Goal: Information Seeking & Learning: Learn about a topic

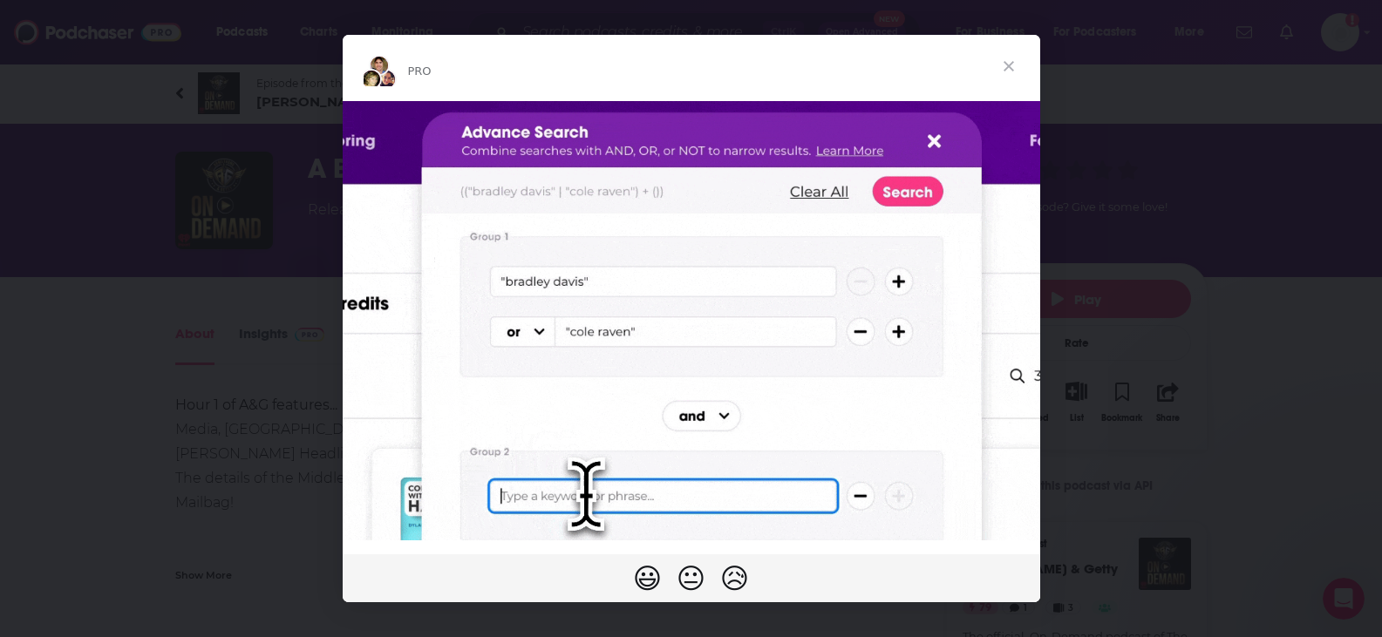
click at [1007, 60] on span "Close" at bounding box center [1008, 66] width 63 height 63
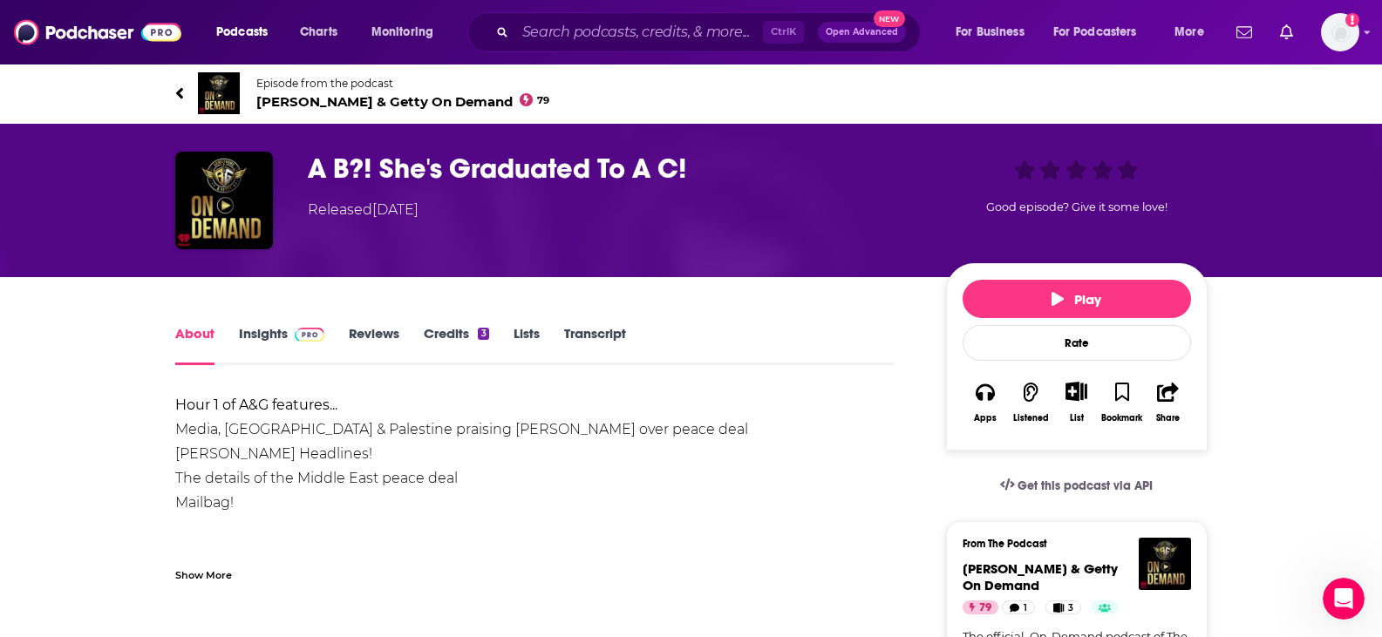
click at [603, 335] on link "Transcript" at bounding box center [595, 345] width 62 height 40
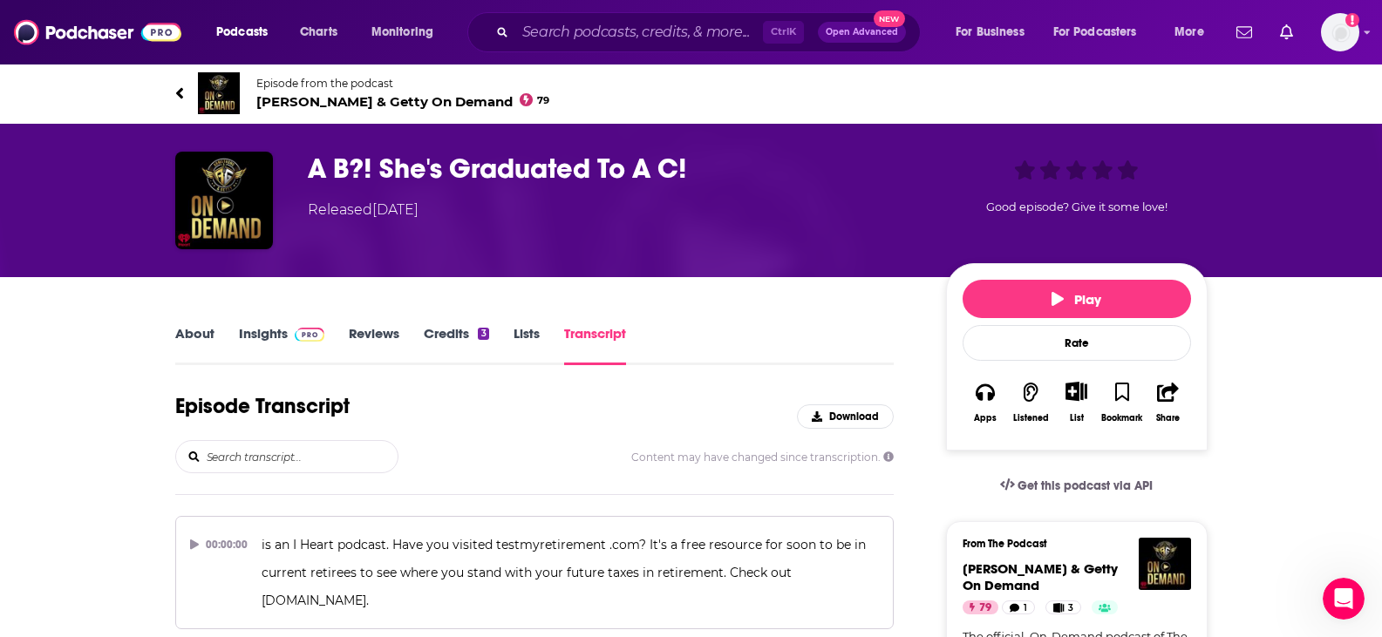
scroll to position [7826, 0]
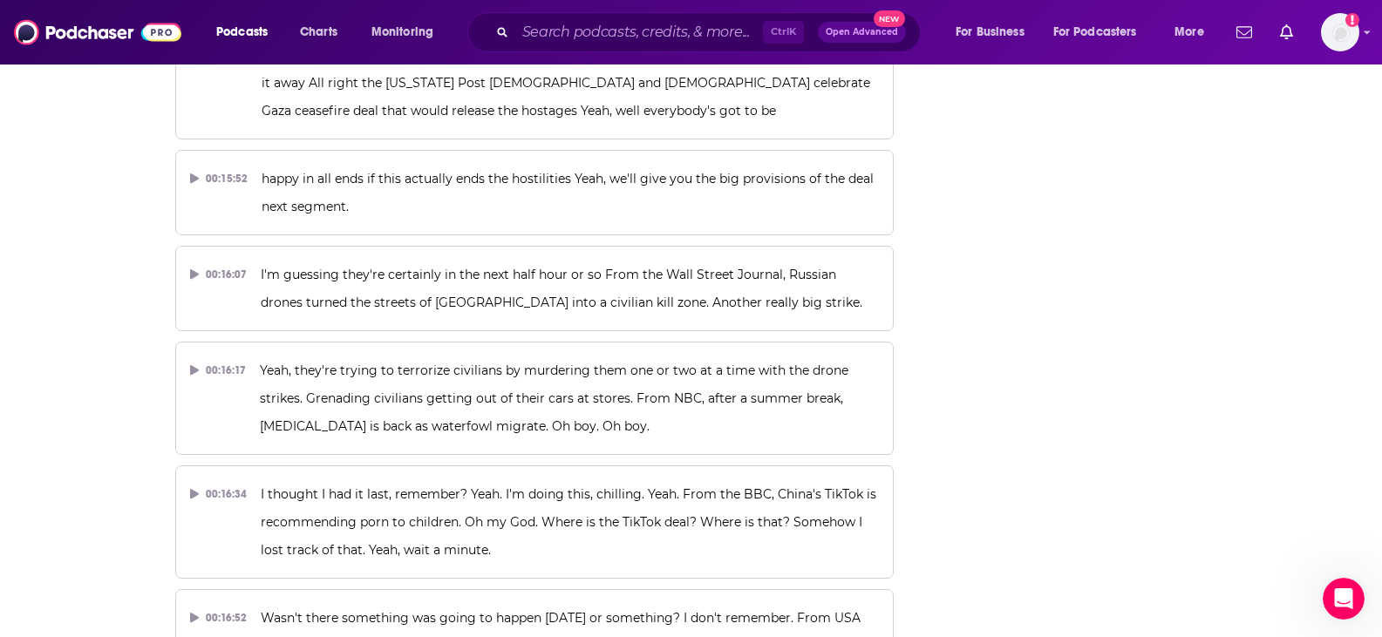
scroll to position [8000, 0]
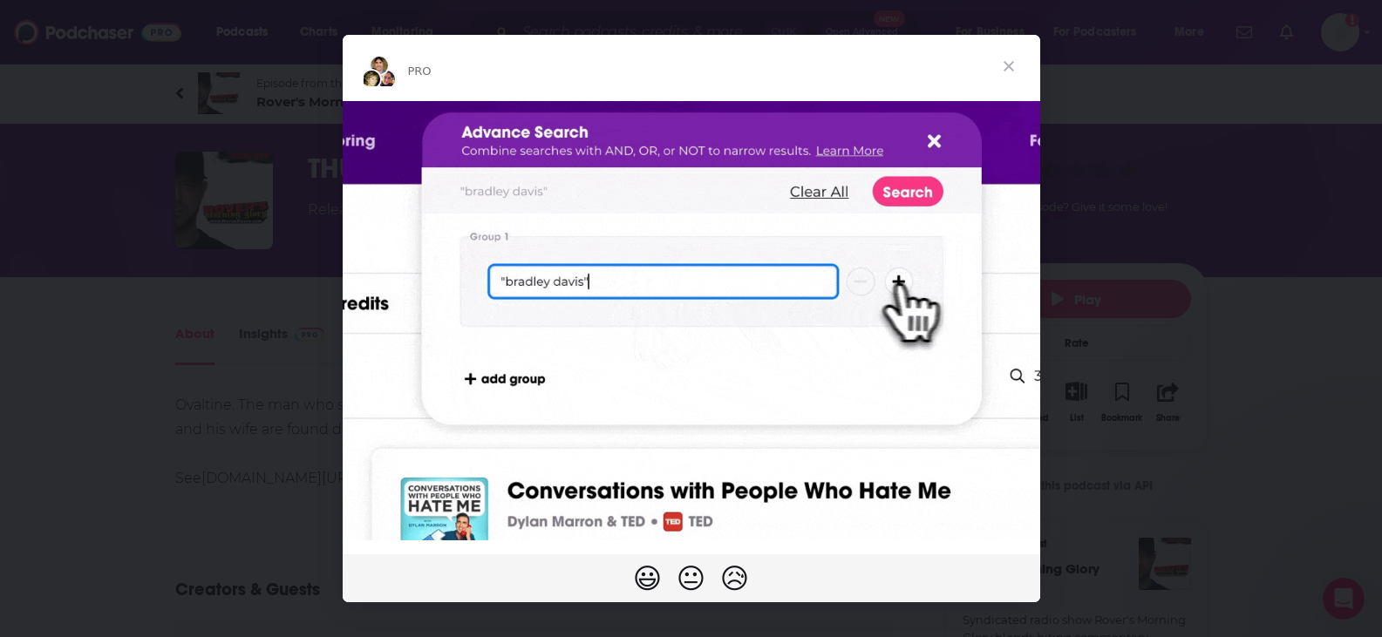
click at [1002, 71] on span "Close" at bounding box center [1008, 66] width 63 height 63
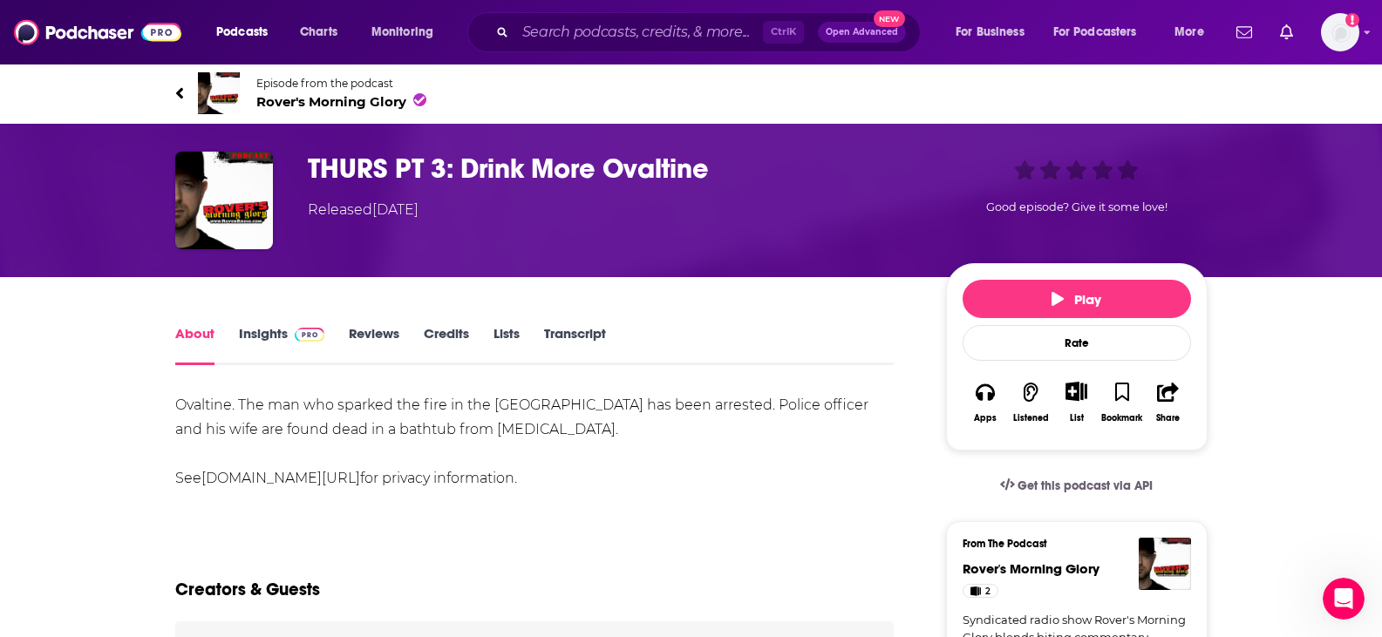
click at [571, 332] on link "Transcript" at bounding box center [575, 345] width 62 height 40
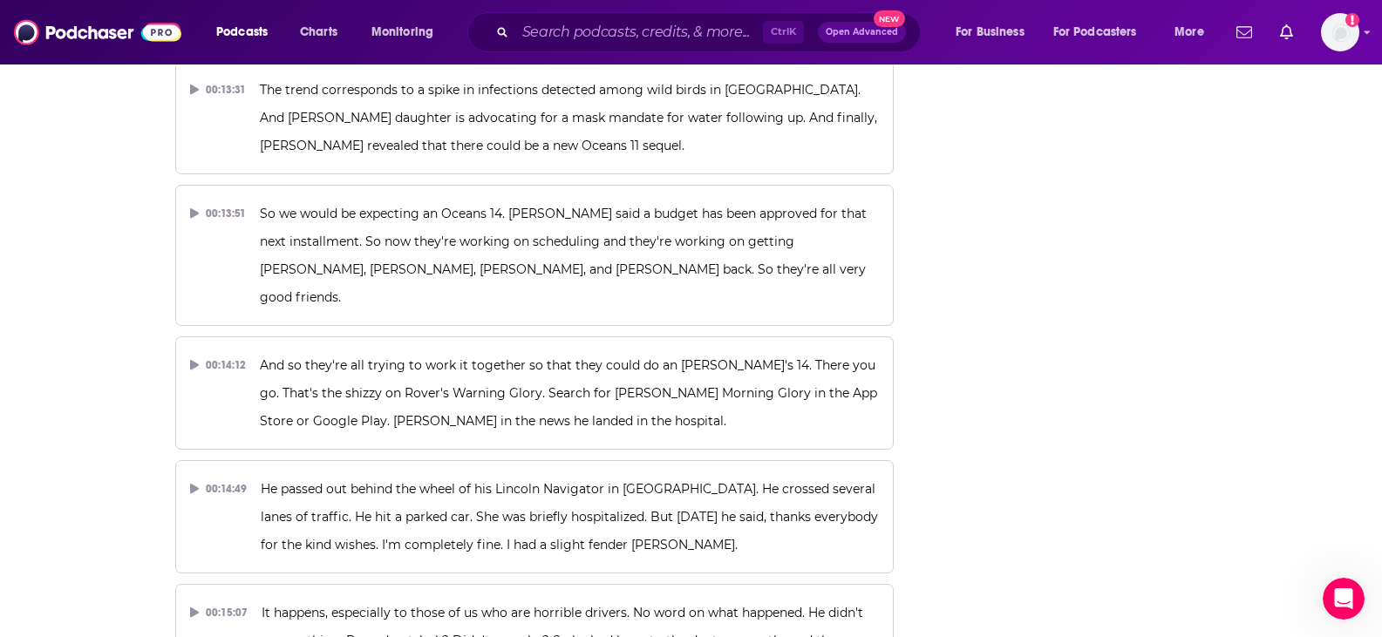
scroll to position [6644, 0]
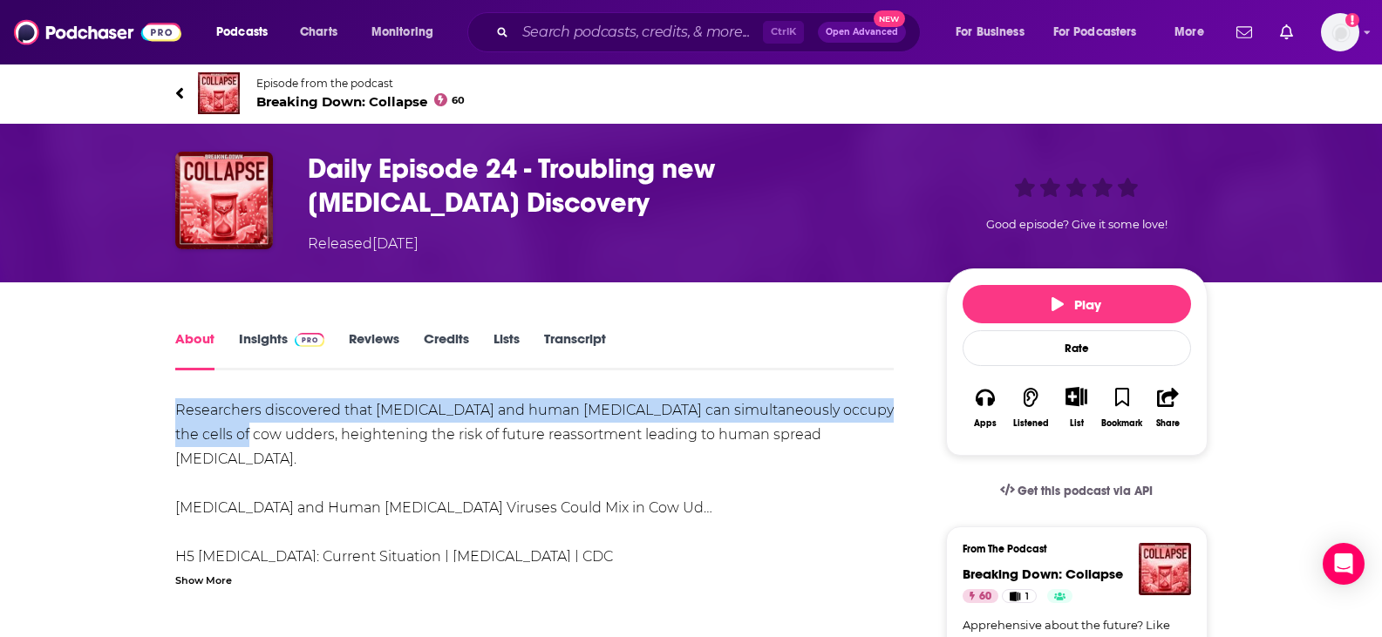
drag, startPoint x: 173, startPoint y: 413, endPoint x: 224, endPoint y: 438, distance: 56.5
copy div "Researchers discovered that bird flu and human influenza can simultaneously occ…"
click at [593, 331] on link "Transcript" at bounding box center [575, 350] width 62 height 40
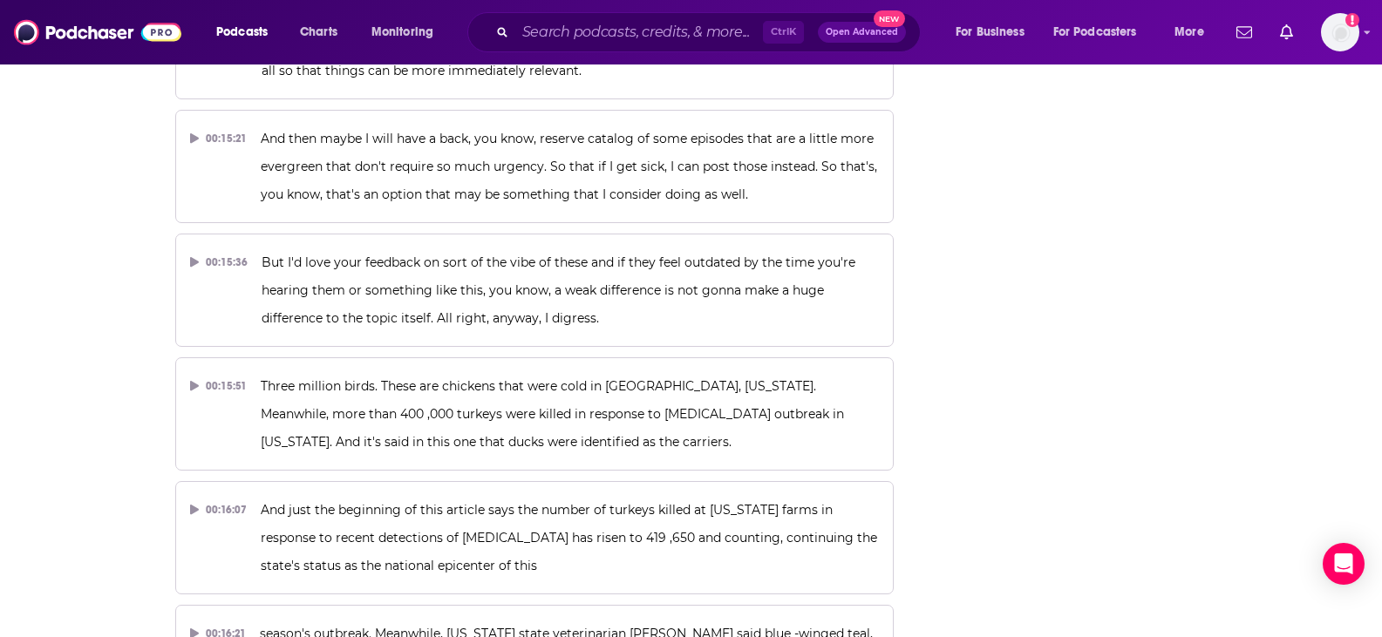
scroll to position [7643, 0]
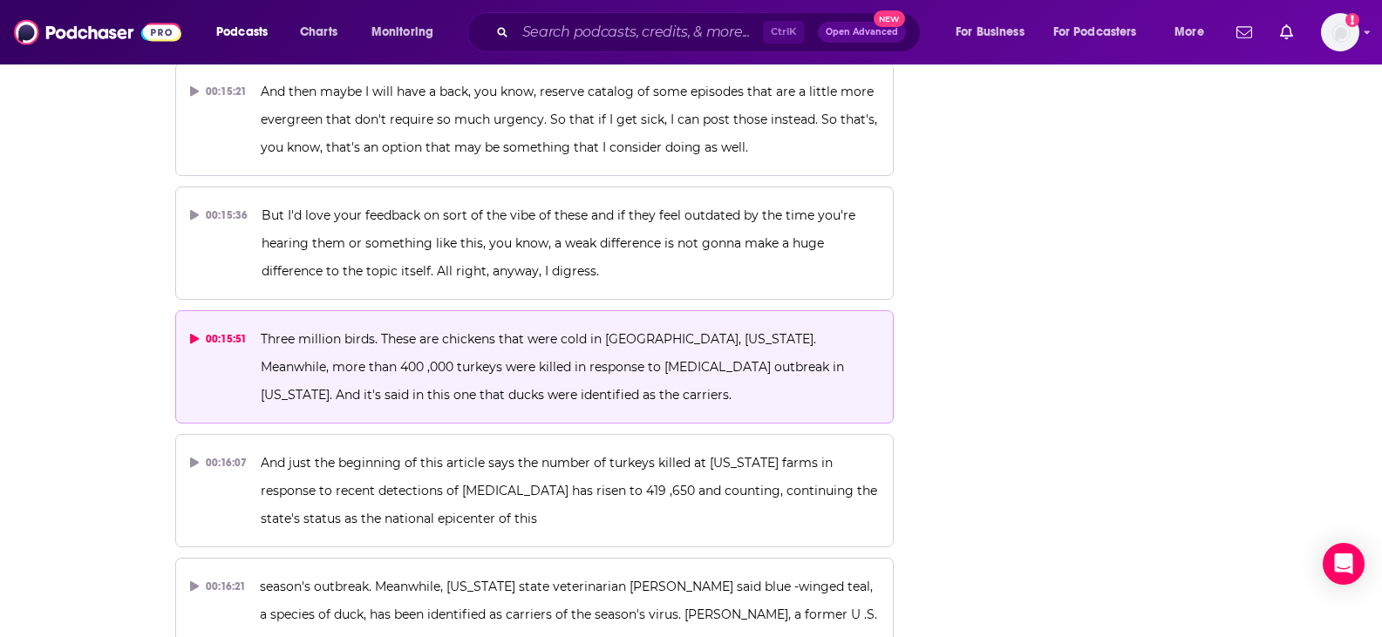
click at [652, 338] on span "Three million birds. These are chickens that were cold in Jefferson County, Wis…" at bounding box center [554, 366] width 587 height 71
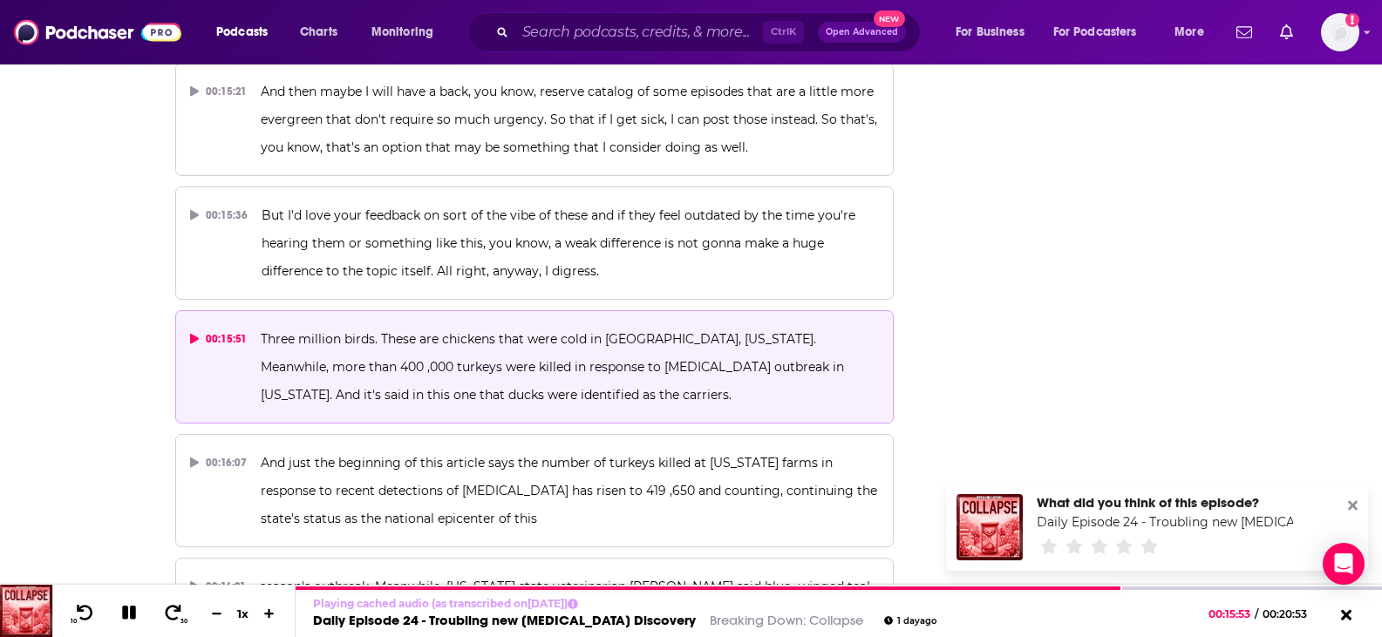
click at [1350, 503] on icon at bounding box center [1353, 506] width 10 height 10
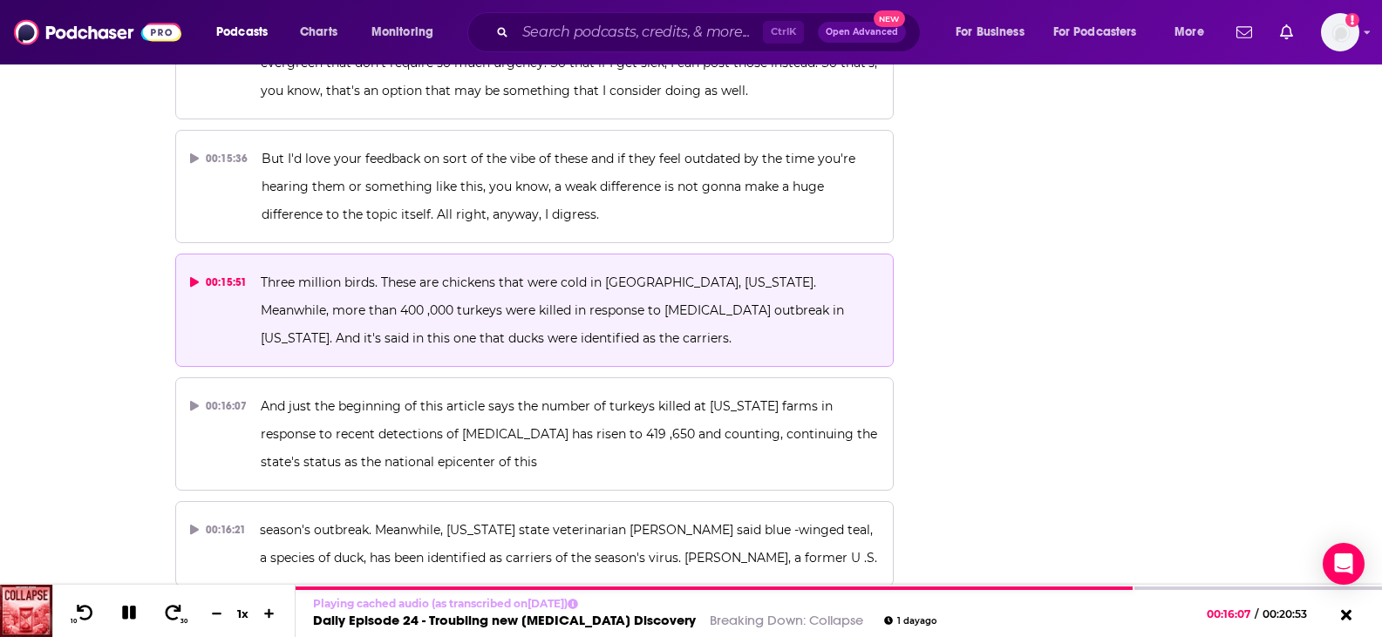
scroll to position [7730, 0]
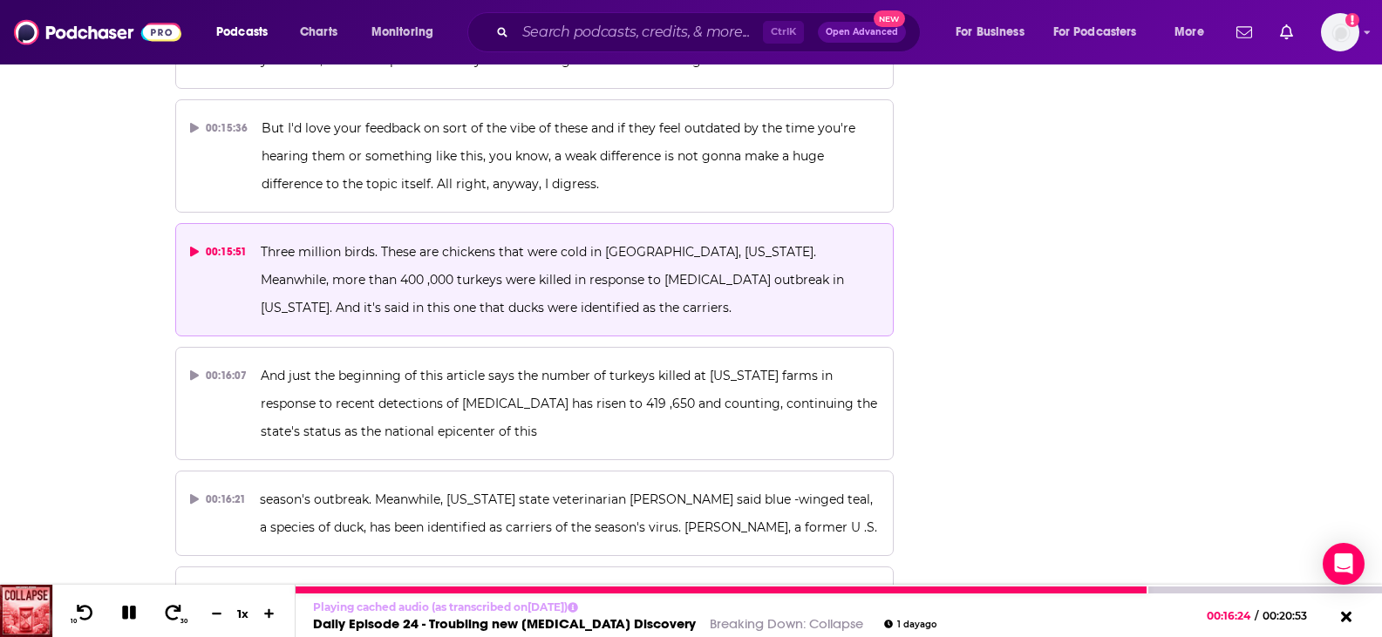
click at [134, 612] on icon at bounding box center [129, 613] width 14 height 14
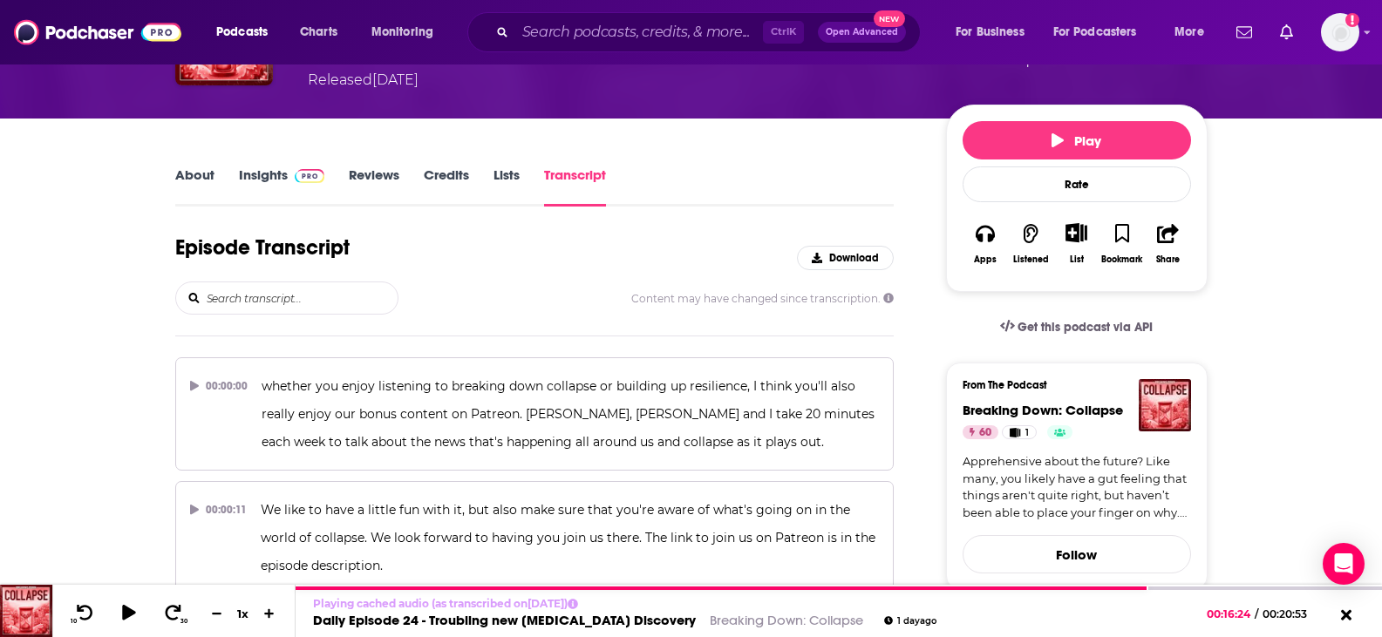
scroll to position [0, 0]
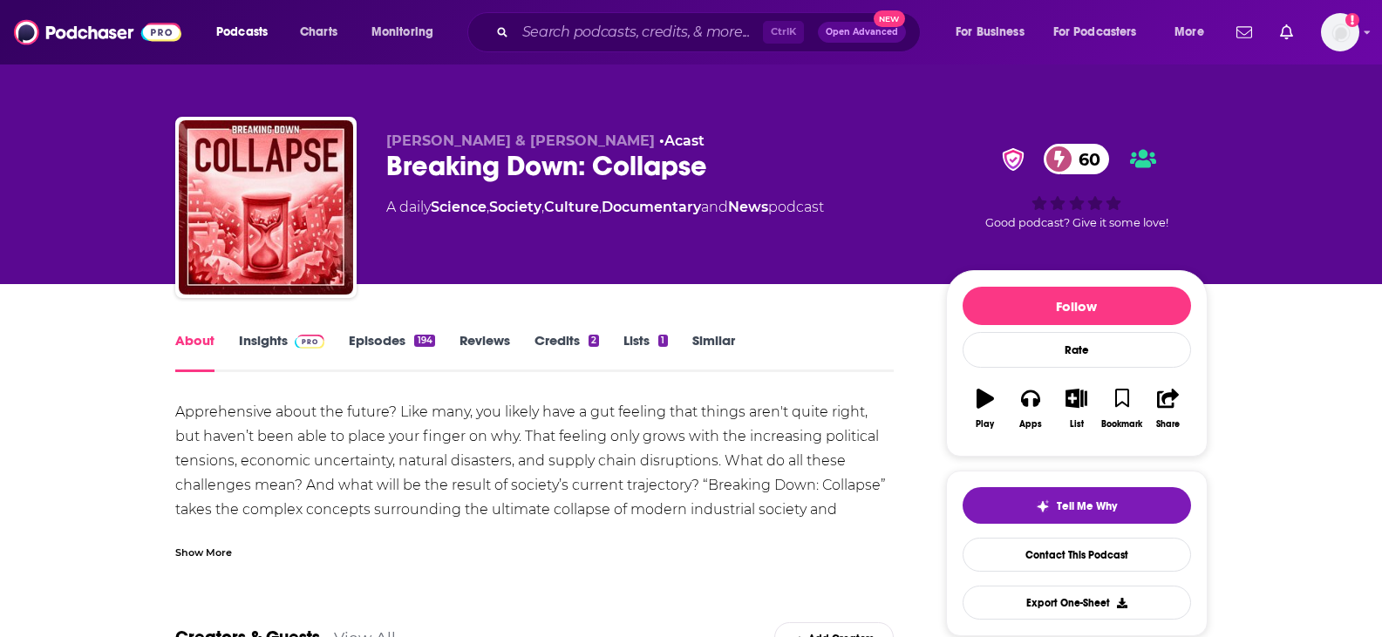
click at [275, 340] on link "Insights" at bounding box center [282, 352] width 86 height 40
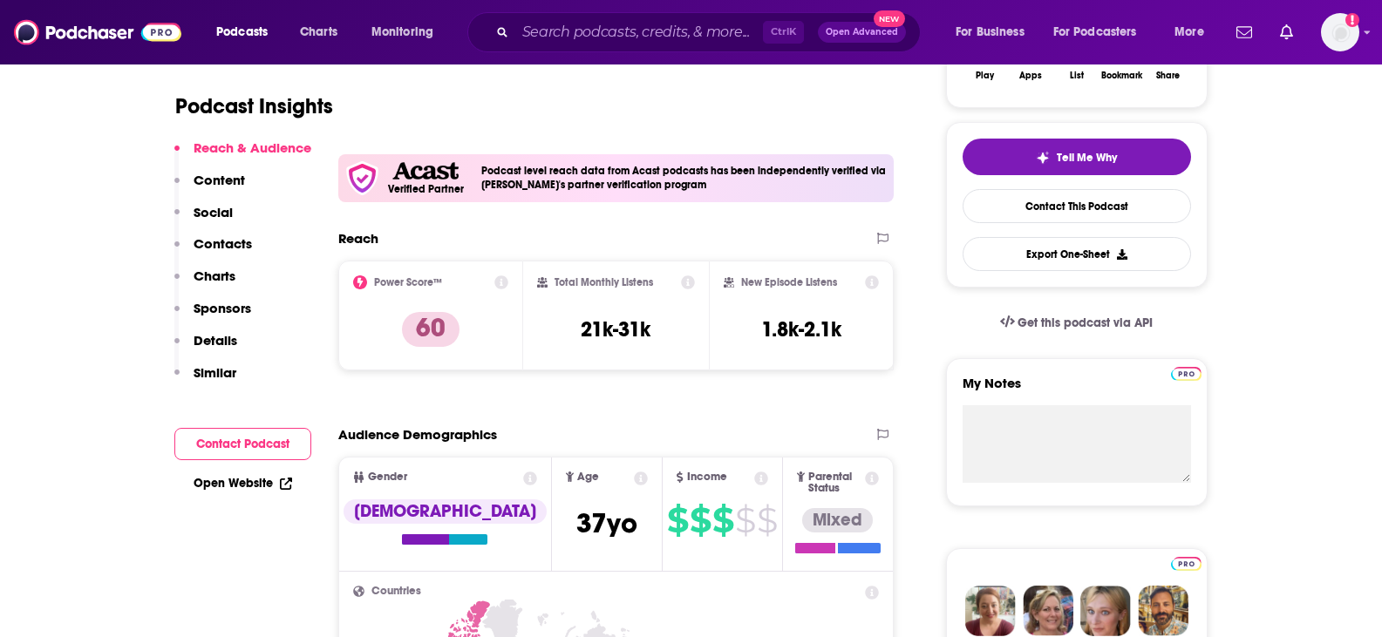
scroll to position [436, 0]
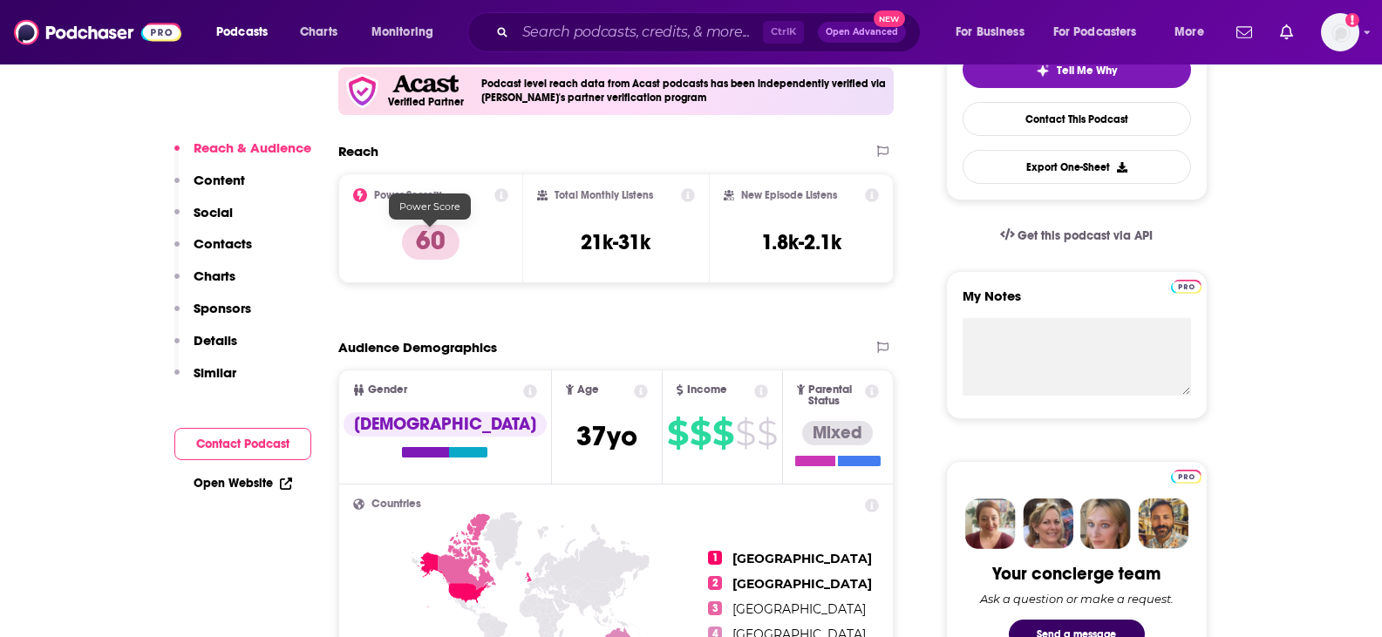
drag, startPoint x: 423, startPoint y: 239, endPoint x: 40, endPoint y: 241, distance: 382.7
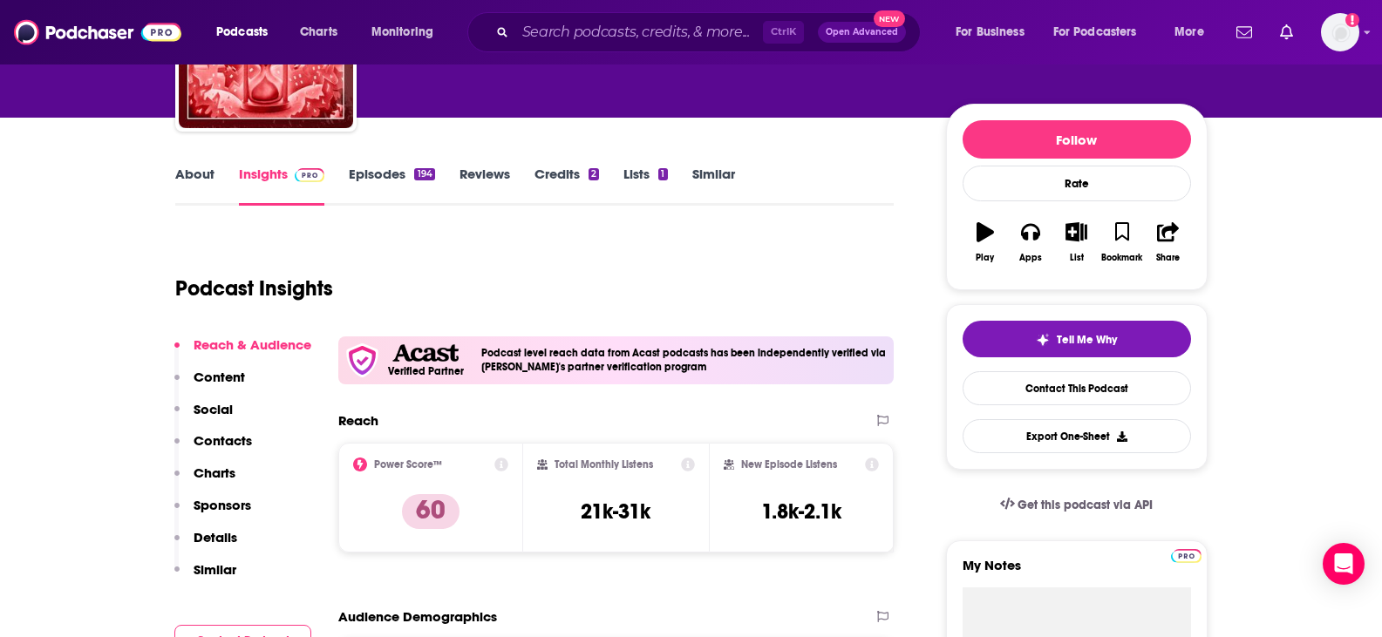
scroll to position [174, 0]
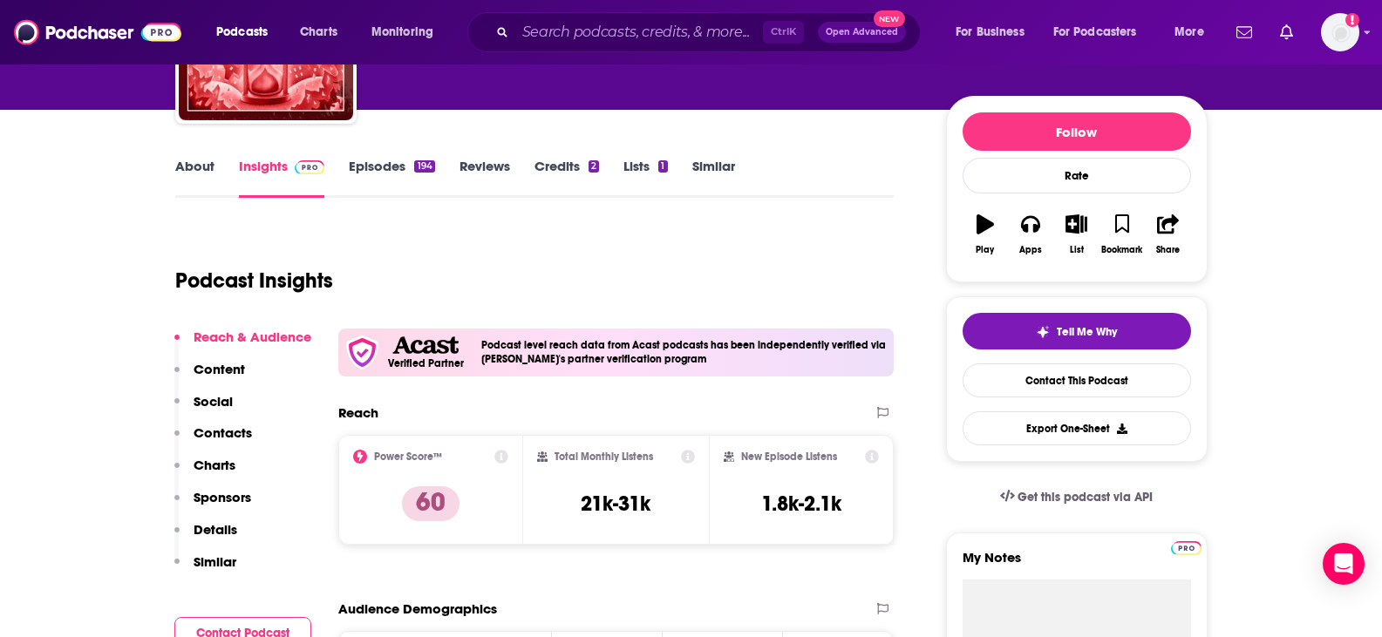
click at [205, 171] on link "About" at bounding box center [194, 178] width 39 height 40
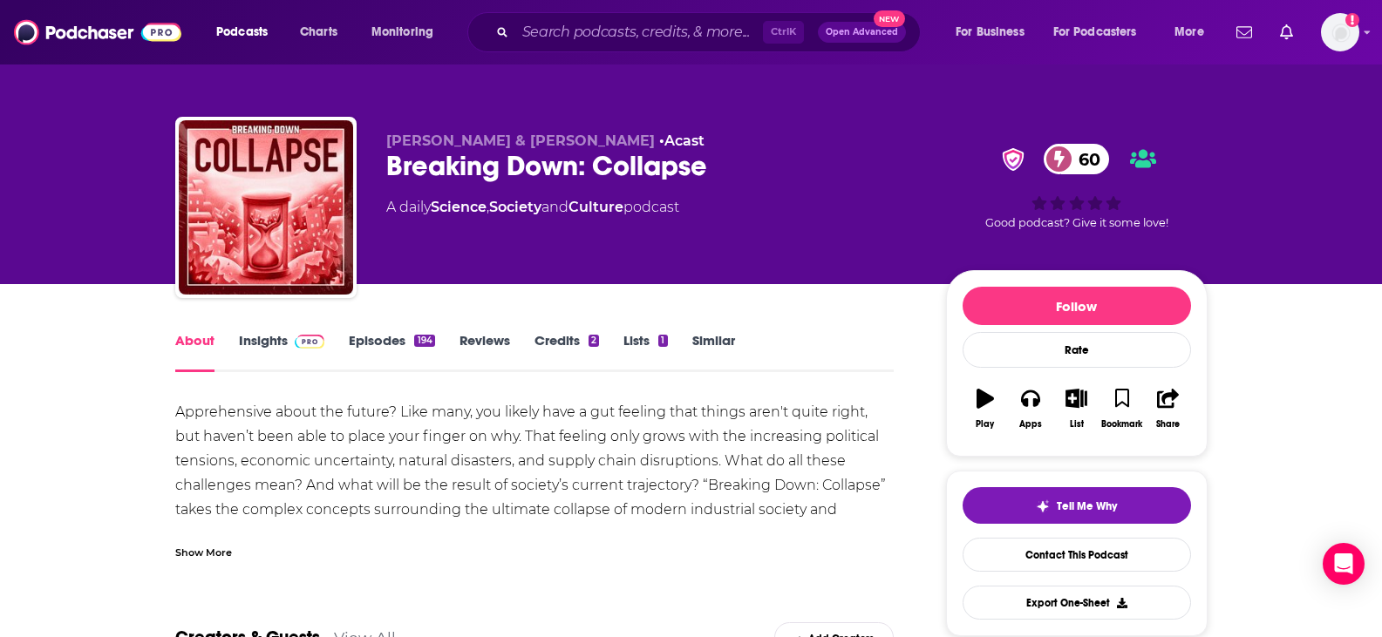
click at [223, 546] on div "Show More" at bounding box center [203, 551] width 57 height 17
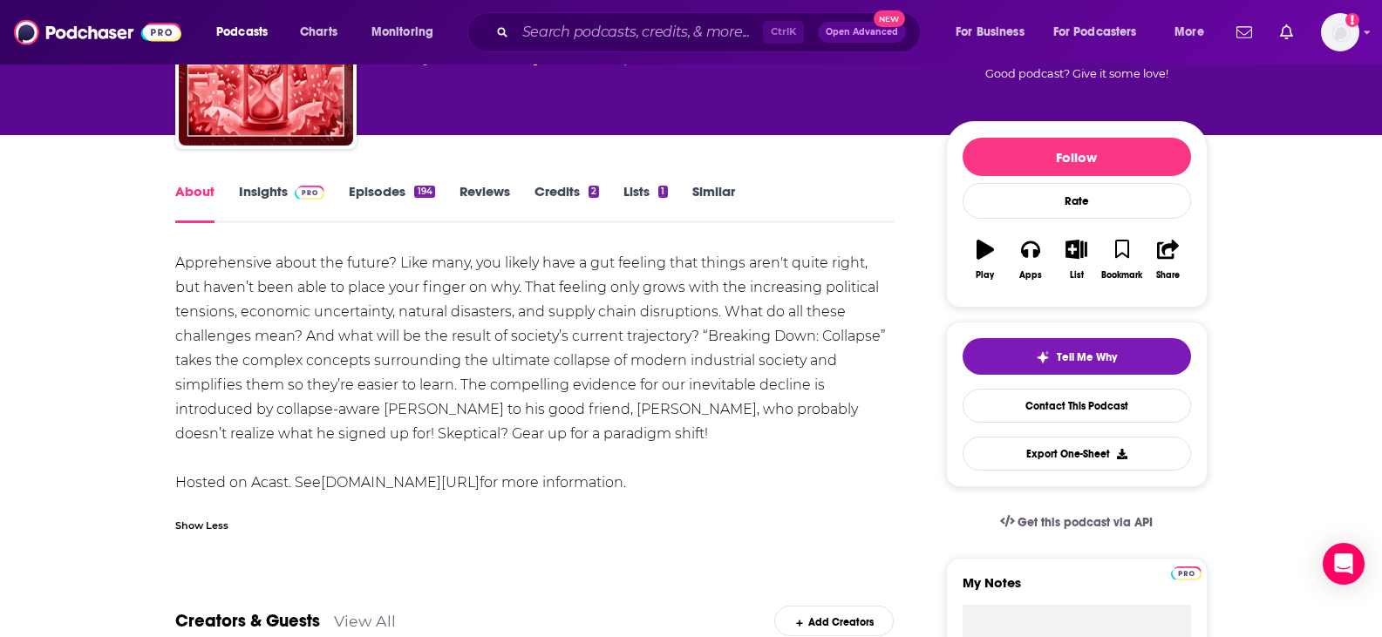
scroll to position [174, 0]
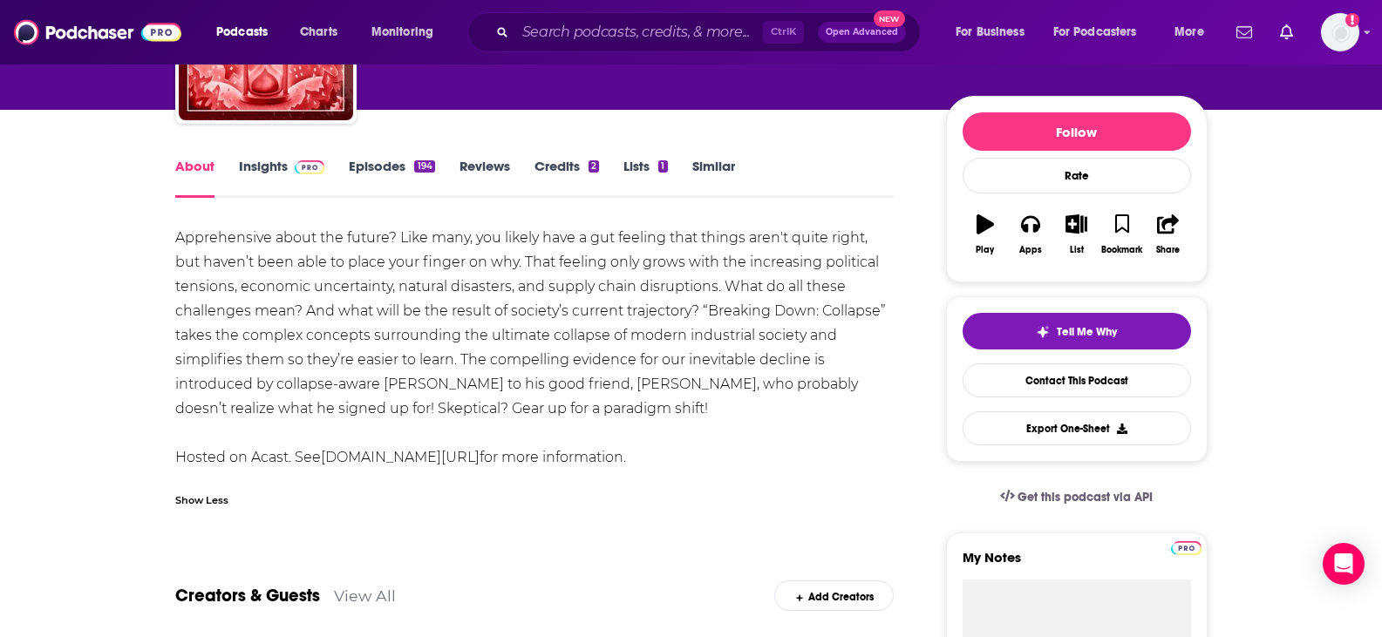
click at [261, 160] on link "Insights" at bounding box center [282, 178] width 86 height 40
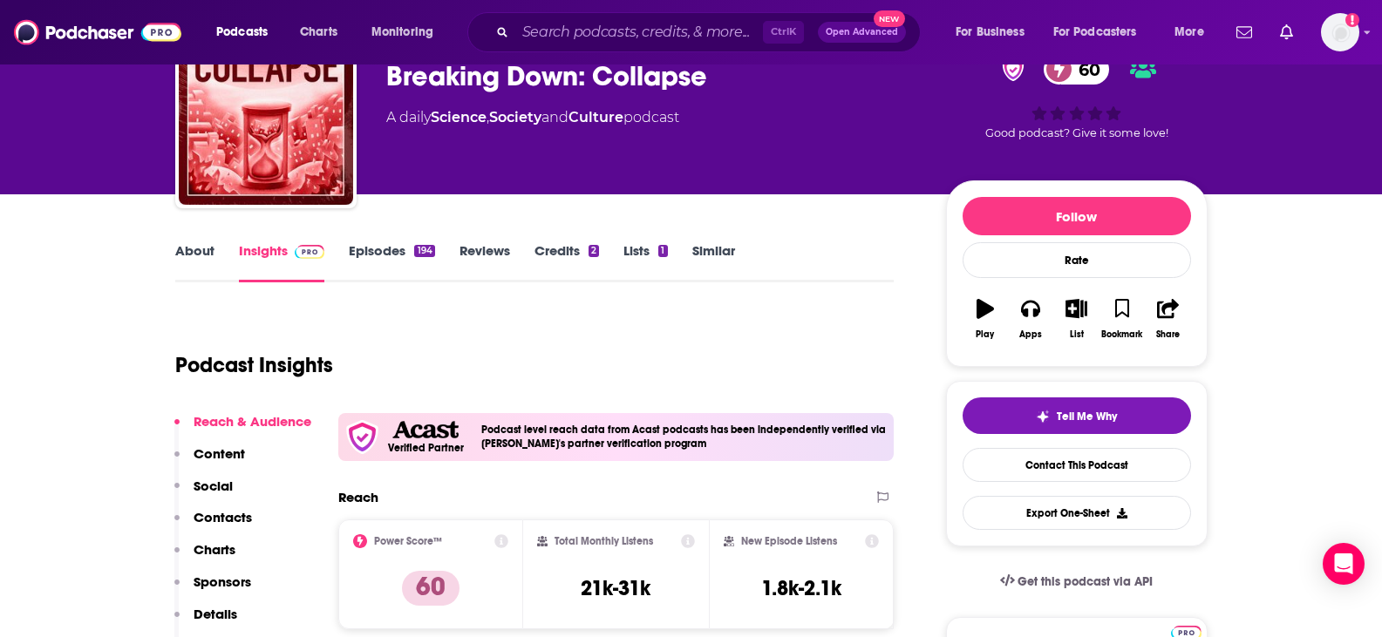
scroll to position [261, 0]
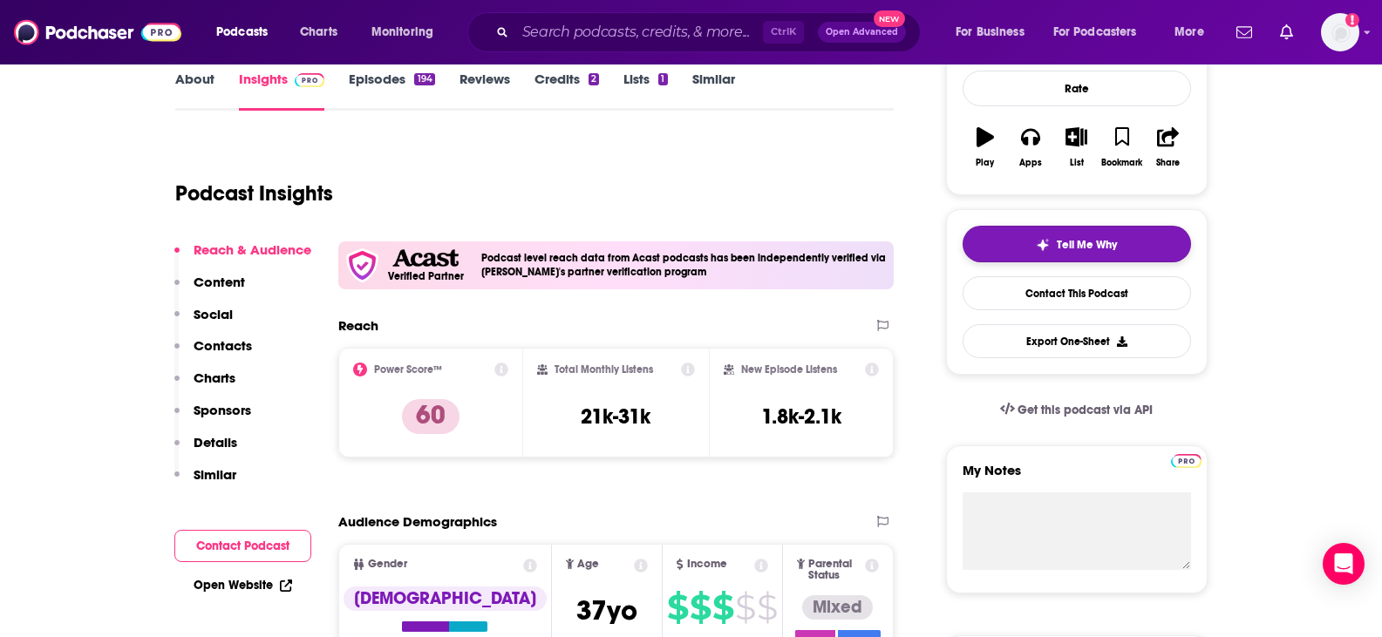
click at [1076, 245] on span "Tell Me Why" at bounding box center [1086, 245] width 60 height 14
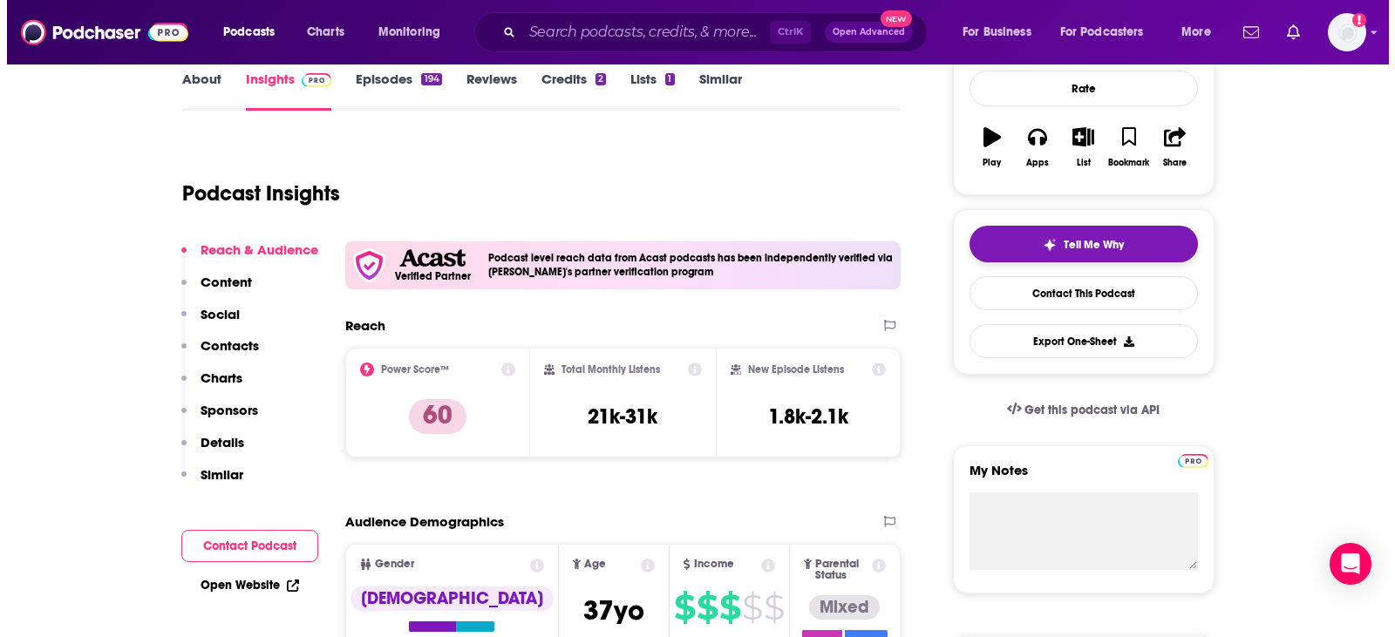
scroll to position [0, 0]
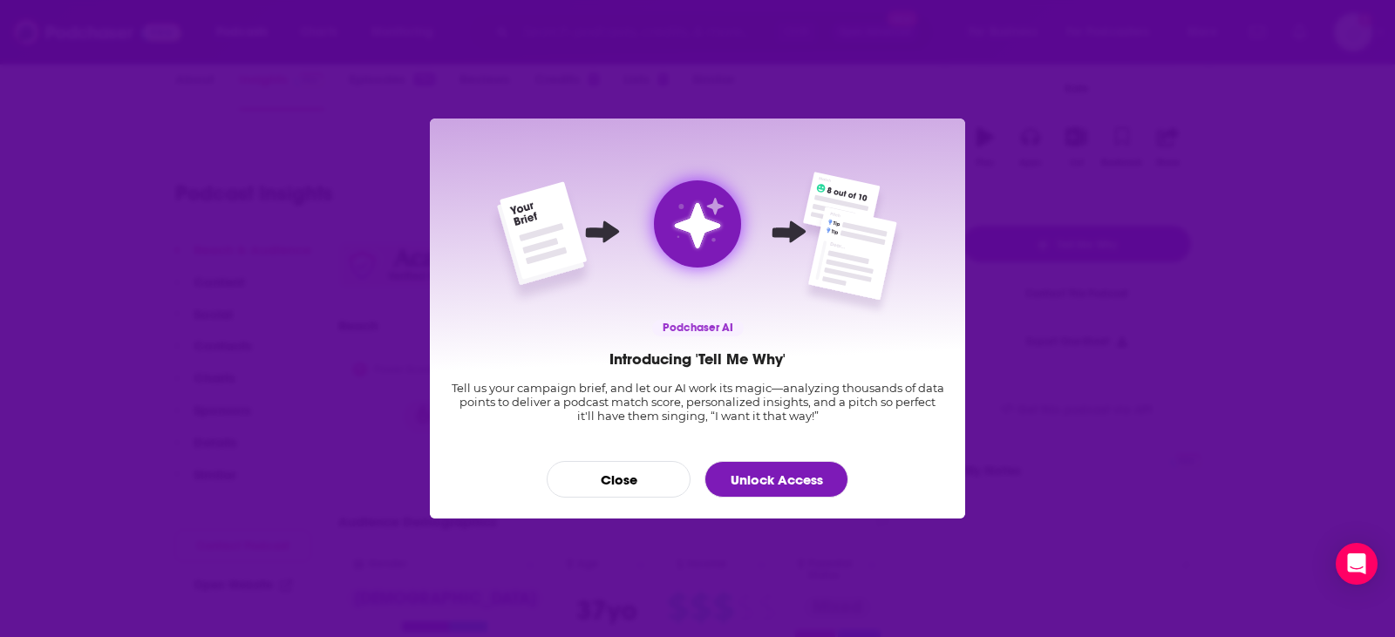
click at [616, 495] on button "Close" at bounding box center [619, 479] width 144 height 37
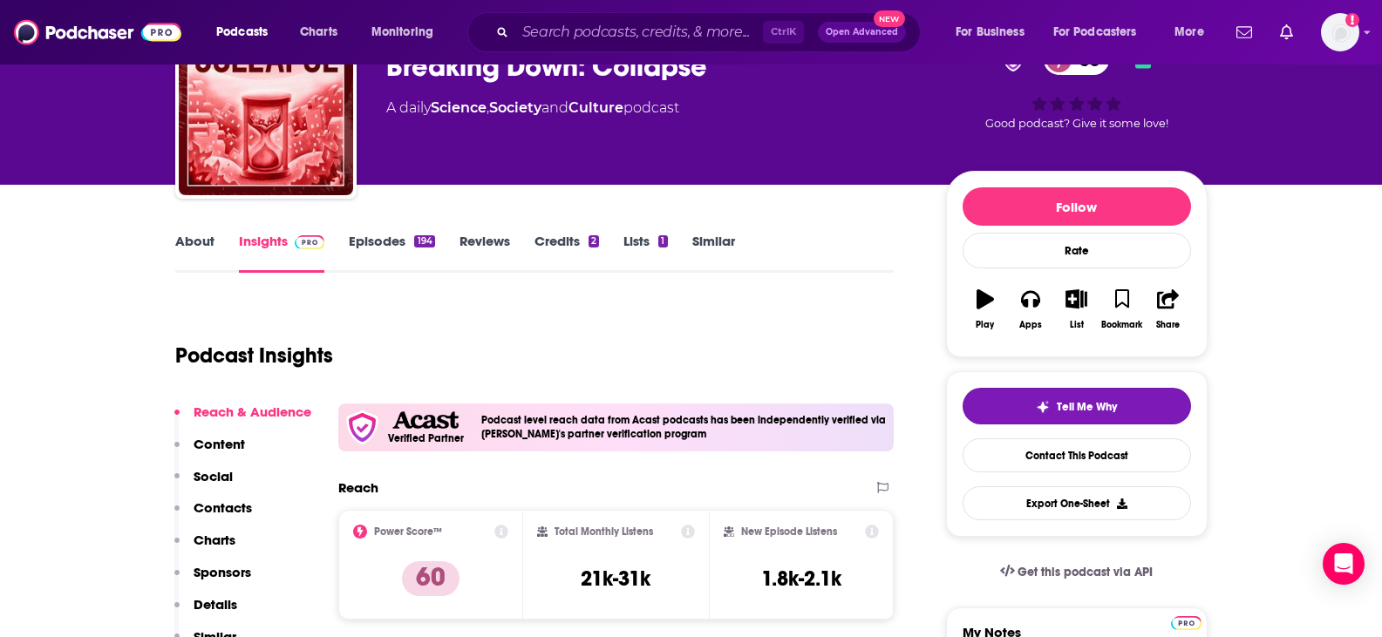
scroll to position [87, 0]
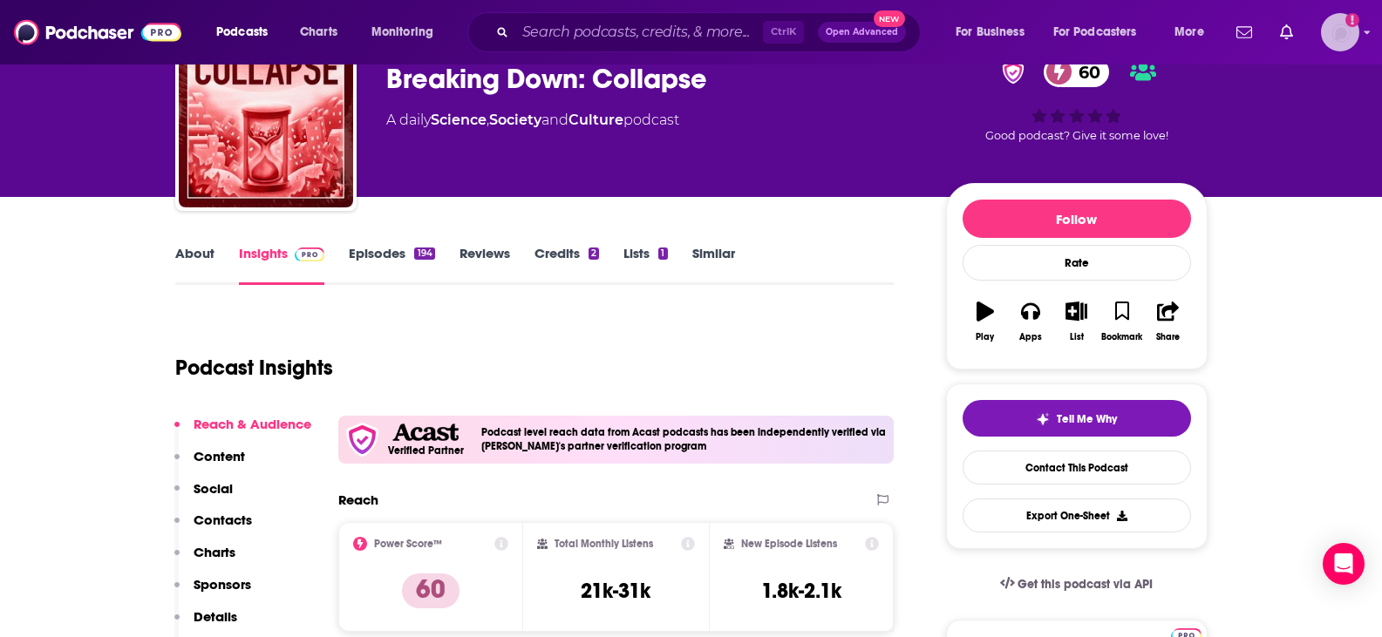
click at [1367, 37] on icon "Show profile menu" at bounding box center [1366, 32] width 7 height 10
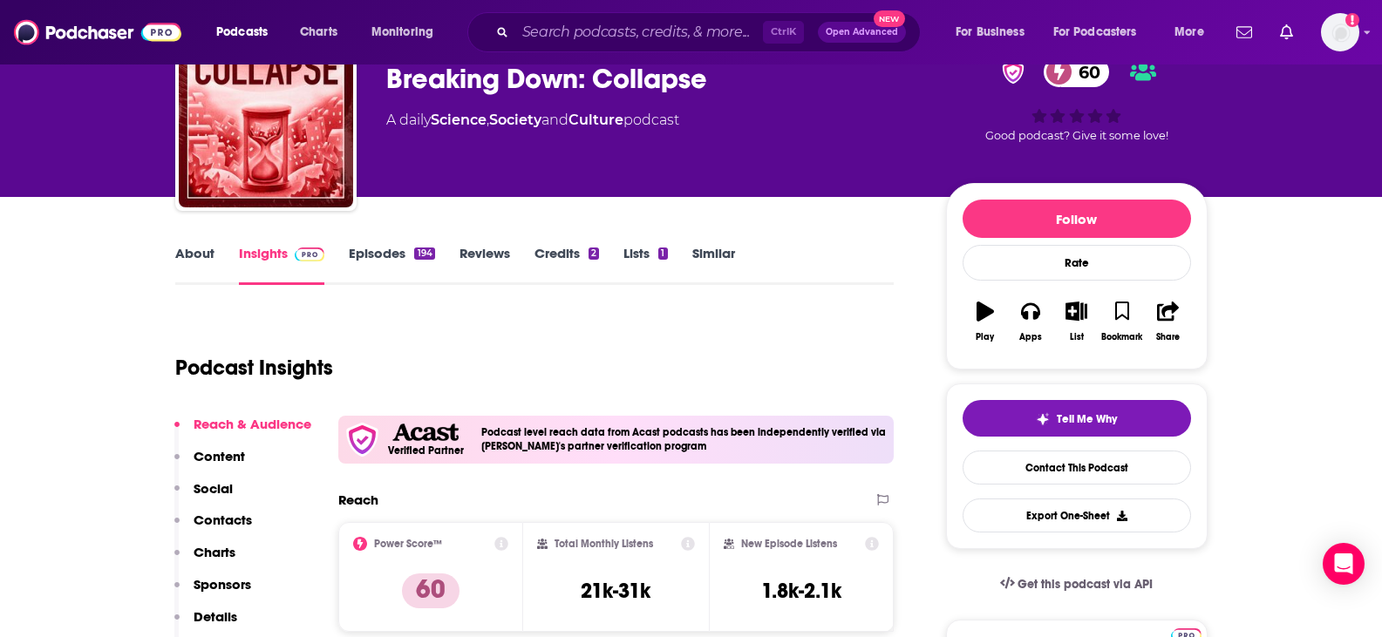
click at [1371, 31] on div "Podcasts Charts Monitoring Ctrl K Open Advanced New For Business For Podcasters…" at bounding box center [691, 32] width 1382 height 65
click at [1365, 31] on icon "Show profile menu" at bounding box center [1367, 32] width 6 height 3
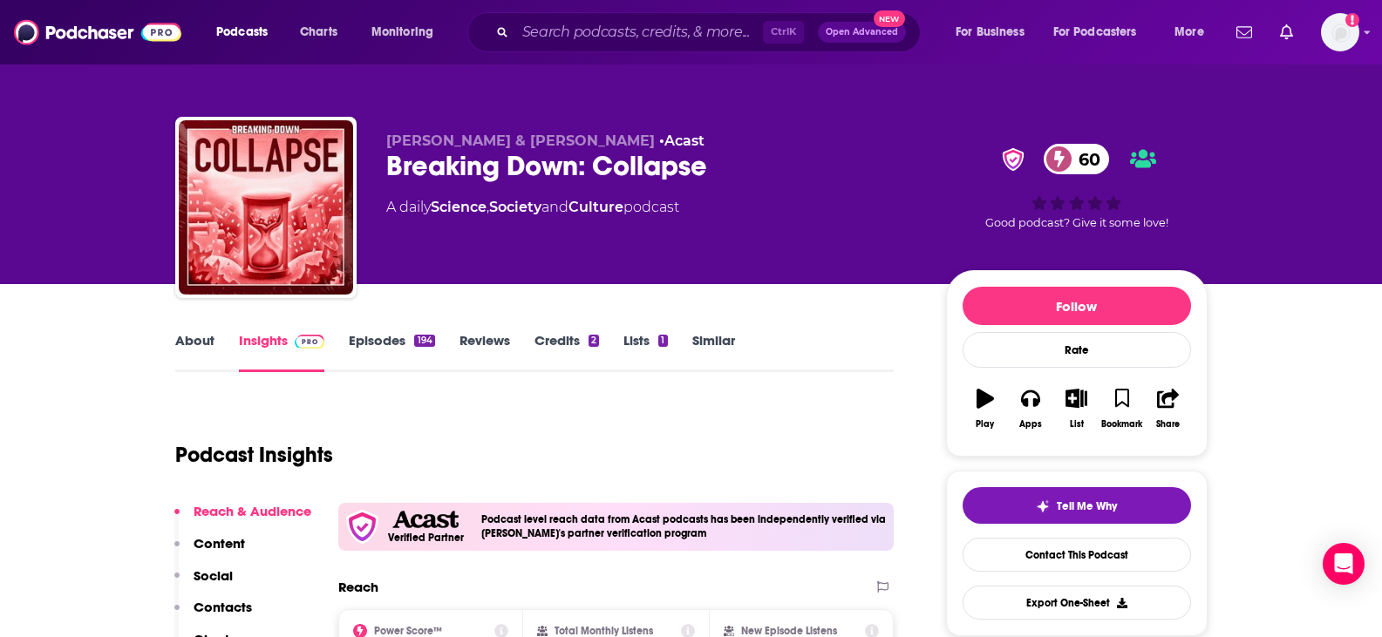
scroll to position [174, 0]
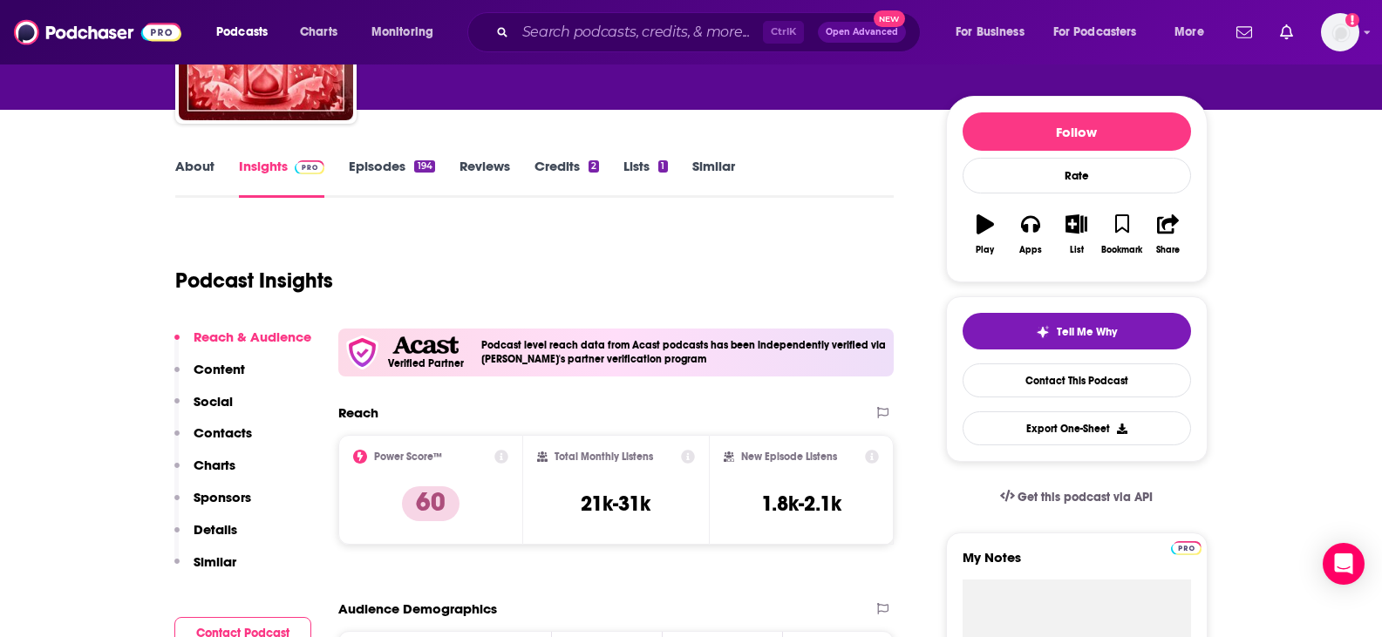
click at [562, 161] on link "Credits 2" at bounding box center [566, 178] width 65 height 40
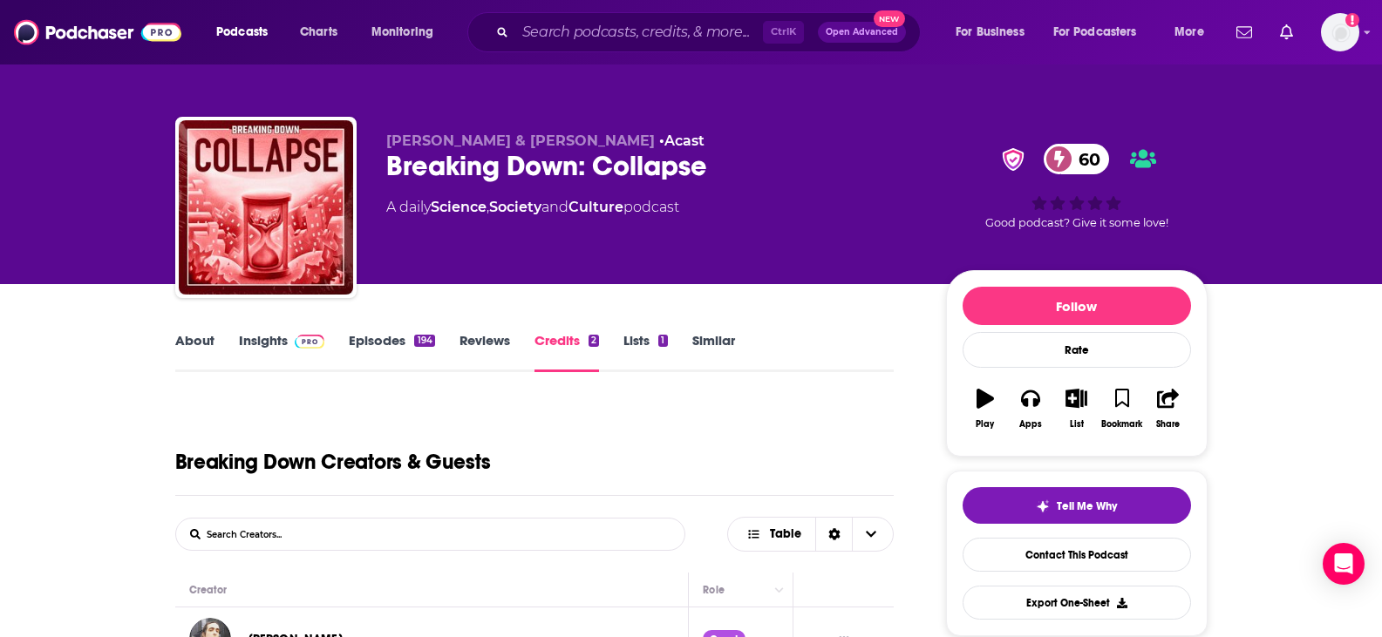
click at [195, 335] on link "About" at bounding box center [194, 352] width 39 height 40
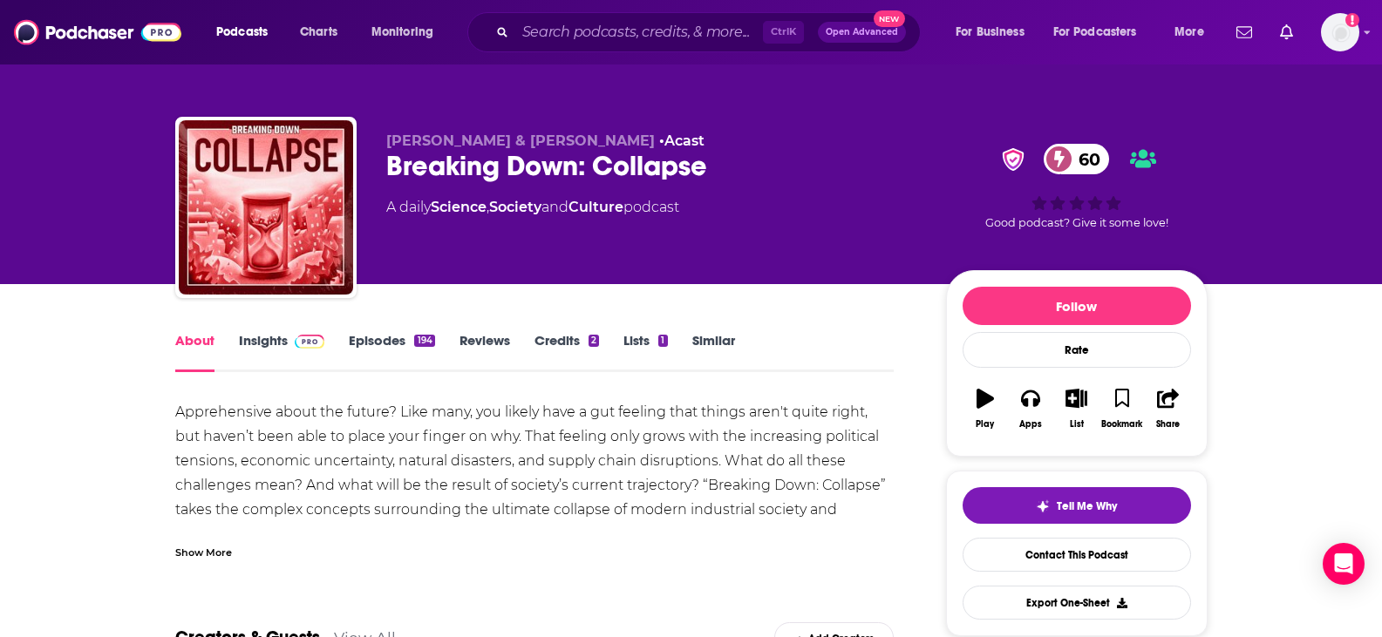
click at [273, 338] on link "Insights" at bounding box center [282, 352] width 86 height 40
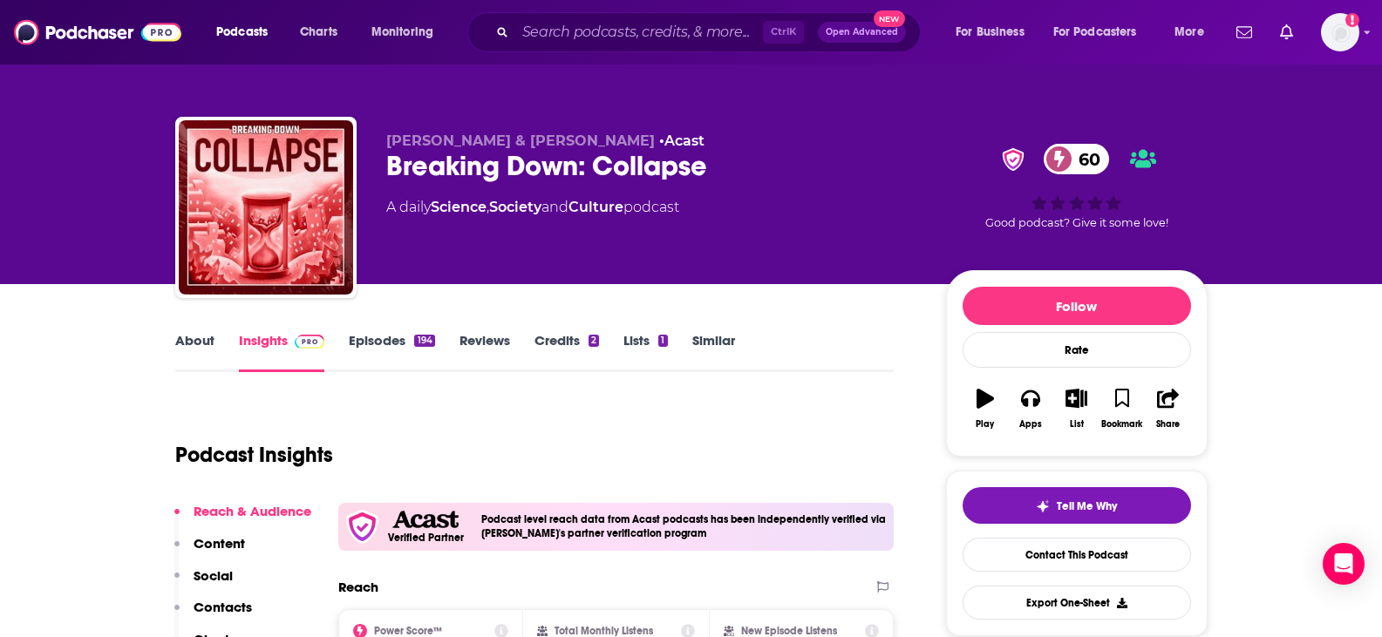
scroll to position [349, 0]
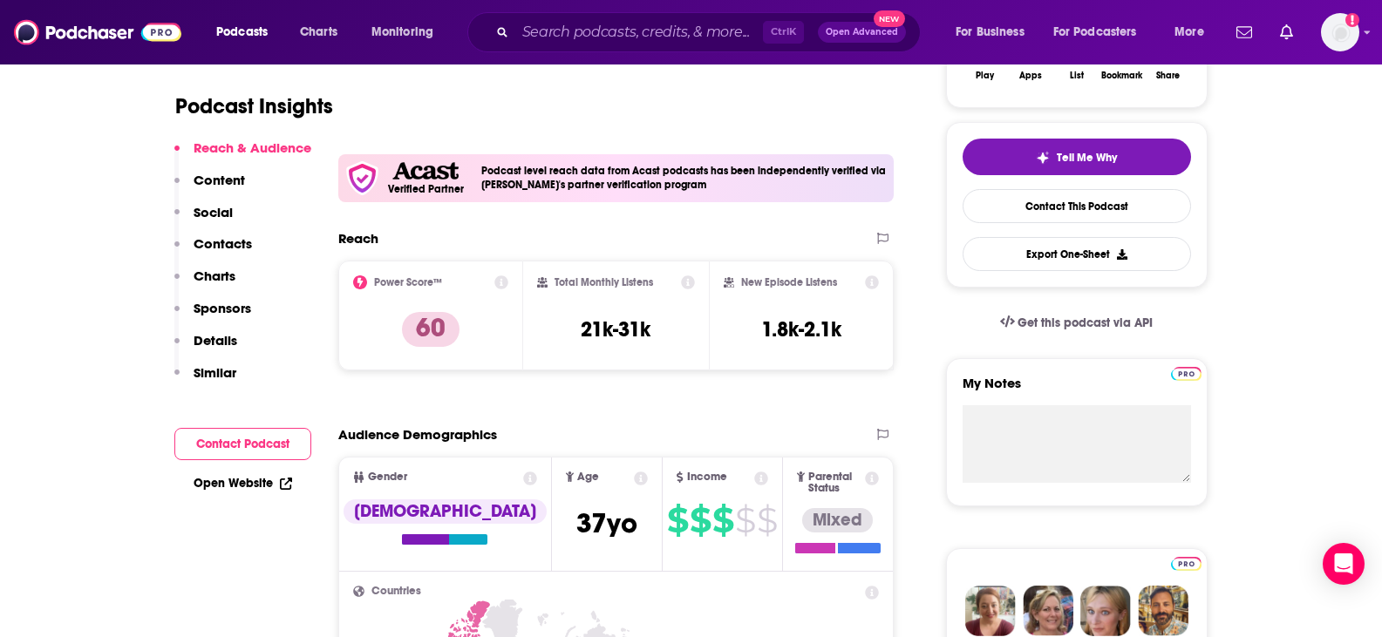
click at [257, 487] on link "Open Website" at bounding box center [243, 483] width 98 height 15
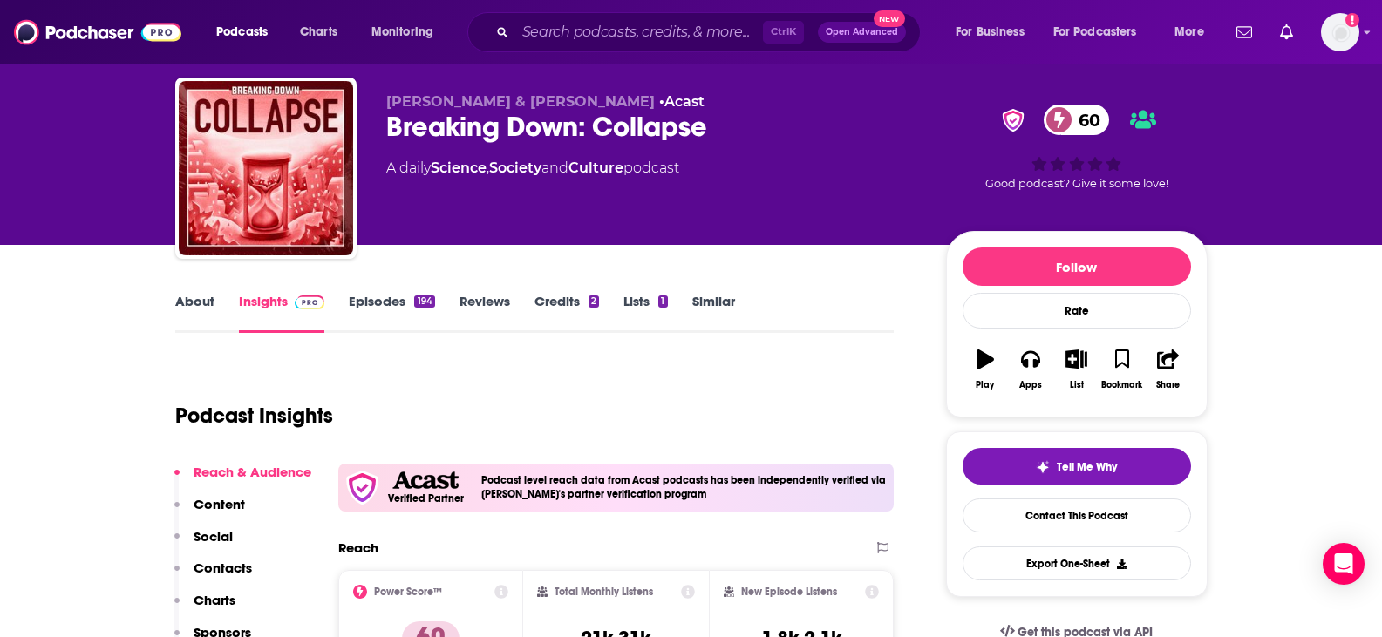
scroll to position [0, 0]
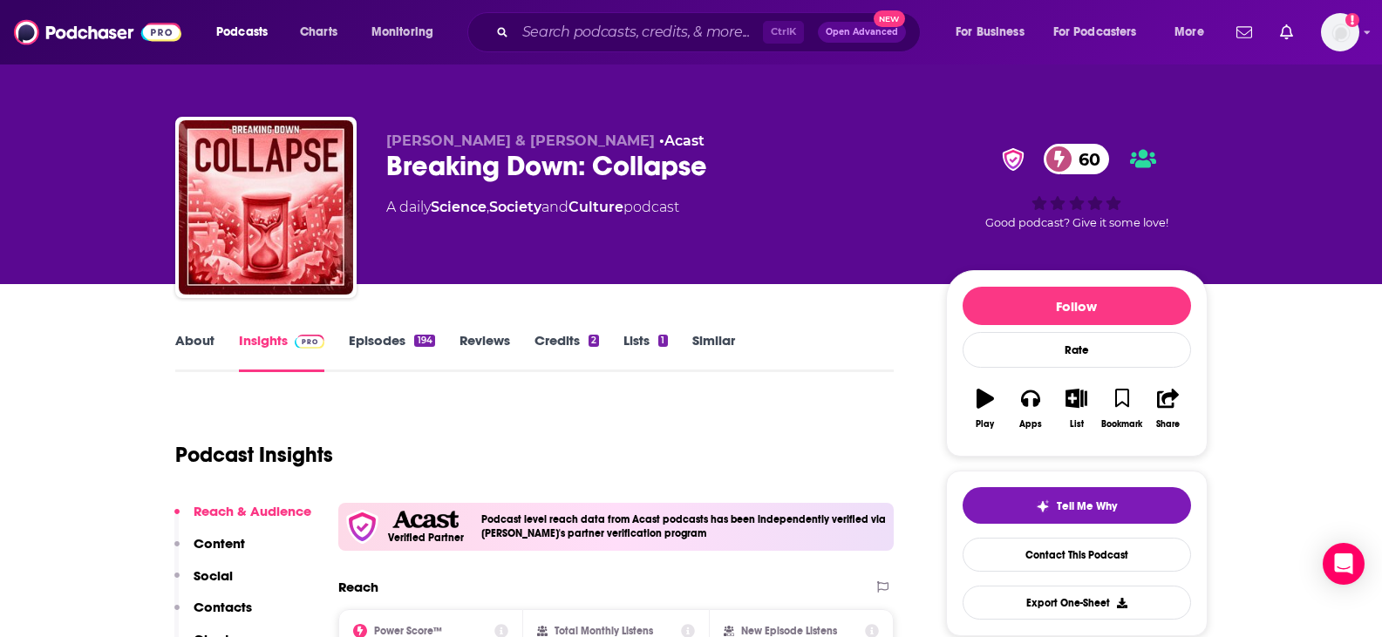
click at [200, 342] on link "About" at bounding box center [194, 352] width 39 height 40
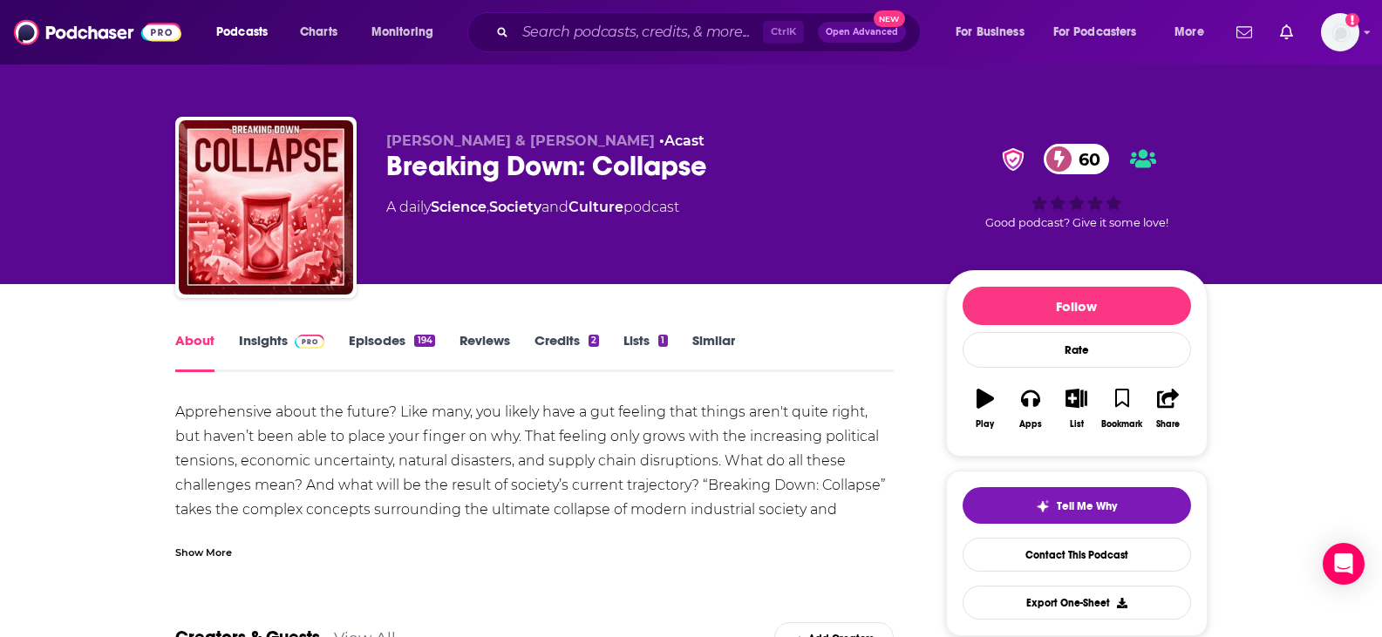
click at [217, 549] on div "Show More" at bounding box center [203, 551] width 57 height 17
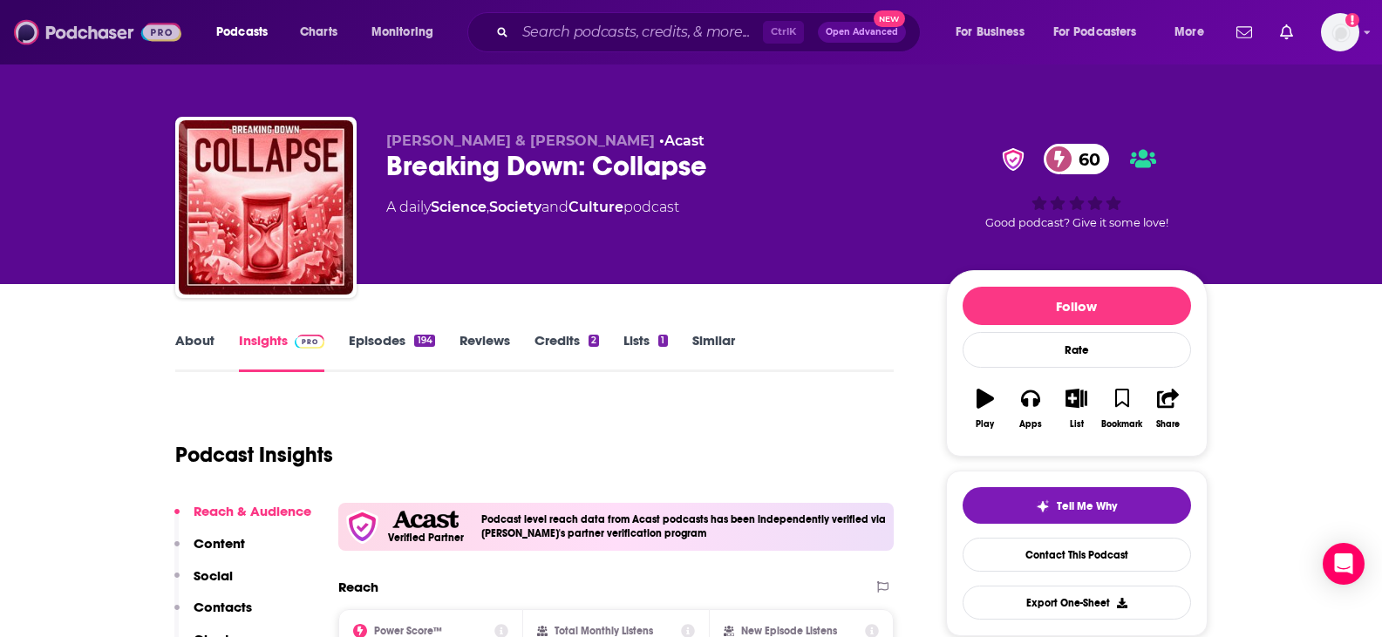
click at [161, 37] on img at bounding box center [97, 32] width 167 height 33
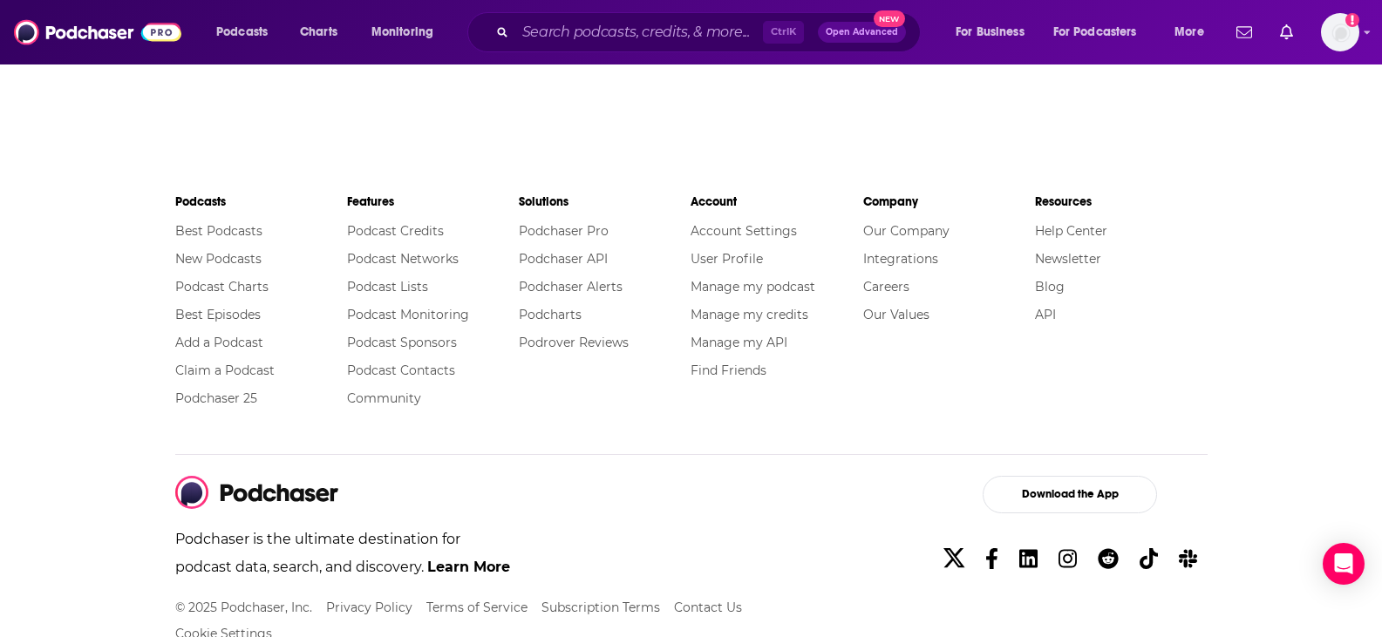
scroll to position [2964, 0]
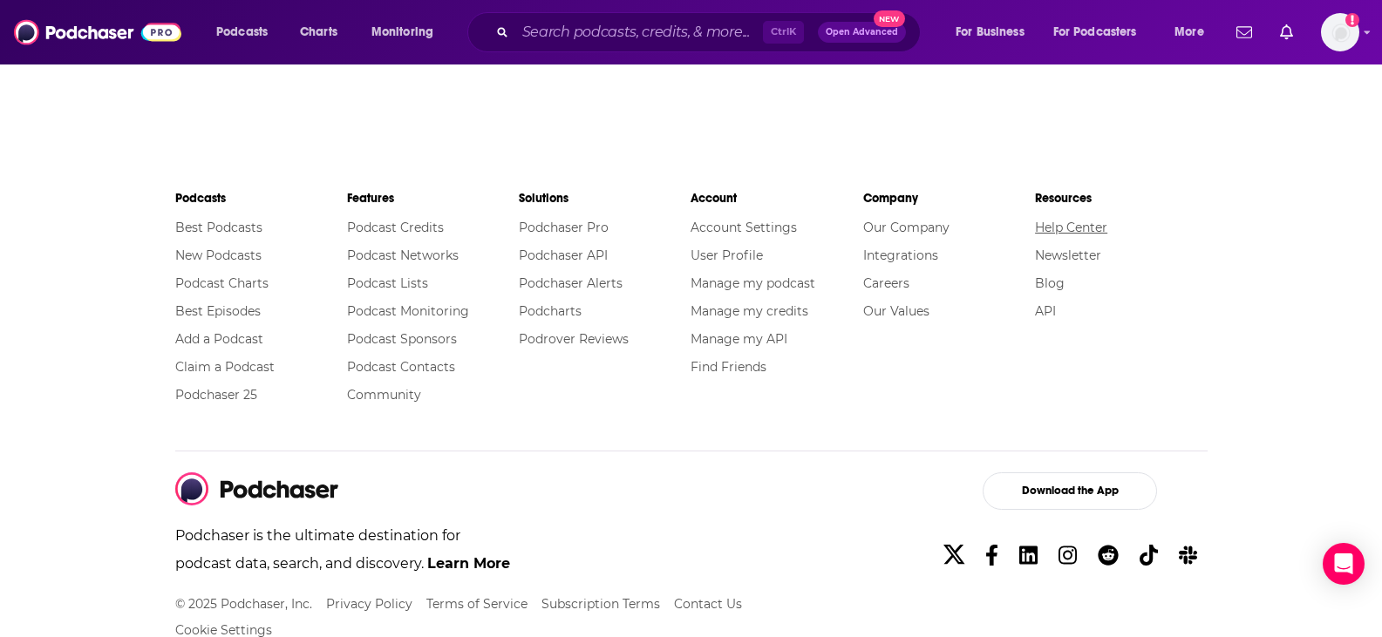
click at [1089, 225] on link "Help Center" at bounding box center [1071, 228] width 72 height 16
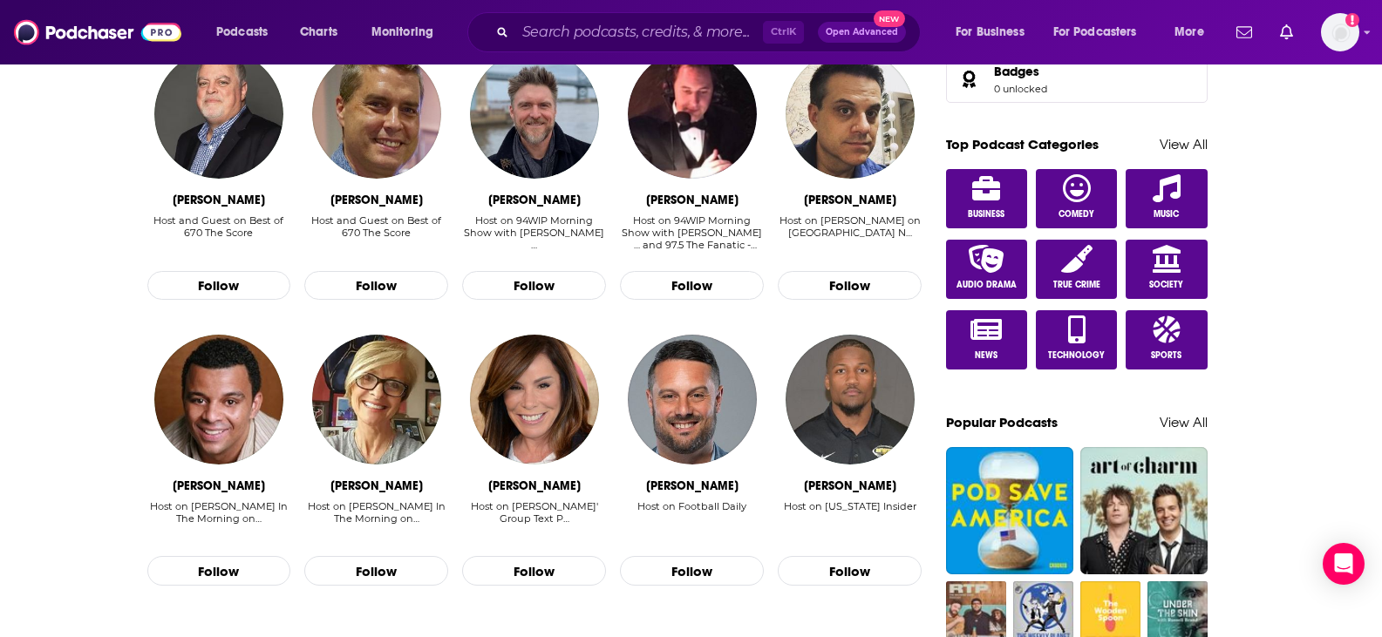
scroll to position [349, 0]
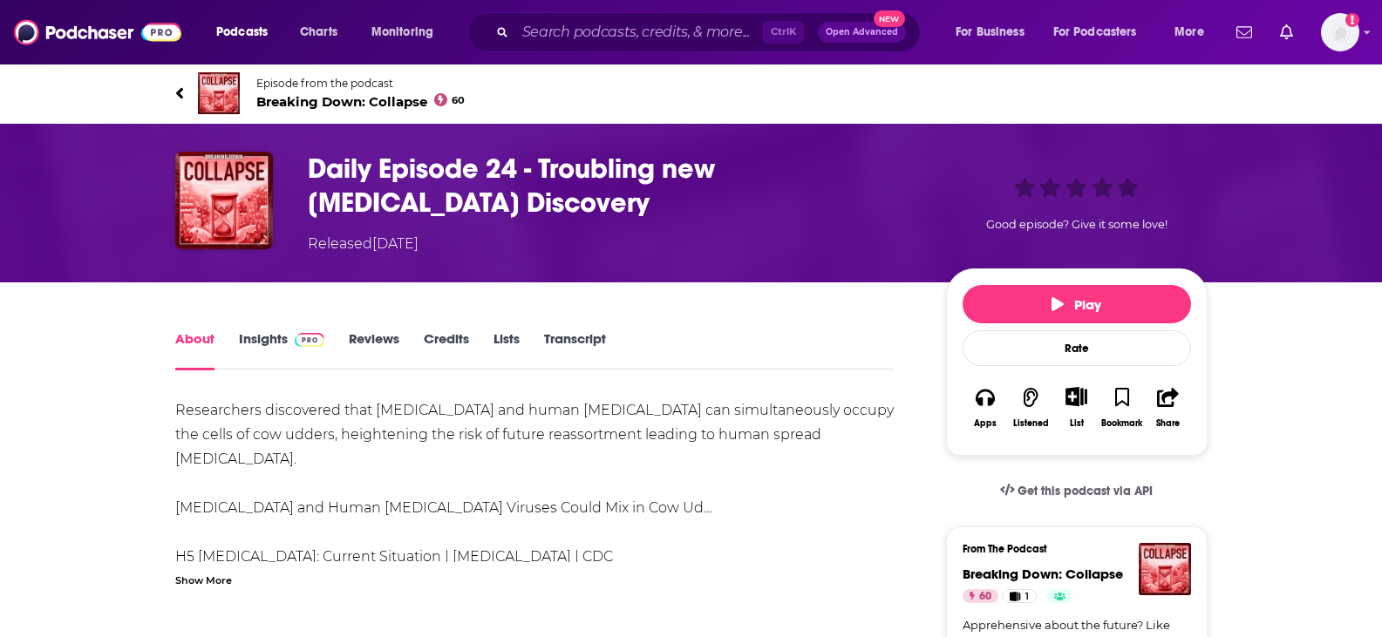
click at [562, 328] on div "About Insights Reviews Credits Lists Transcript" at bounding box center [534, 349] width 719 height 43
click at [565, 333] on link "Transcript" at bounding box center [575, 350] width 62 height 40
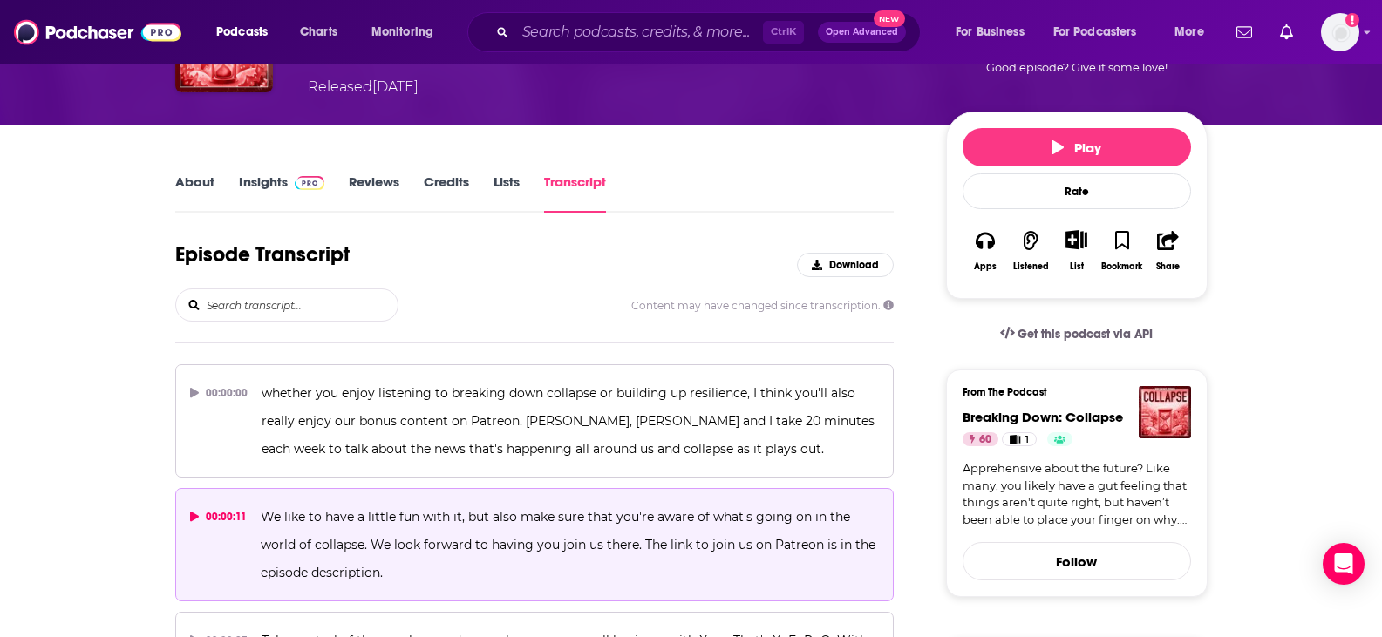
scroll to position [261, 0]
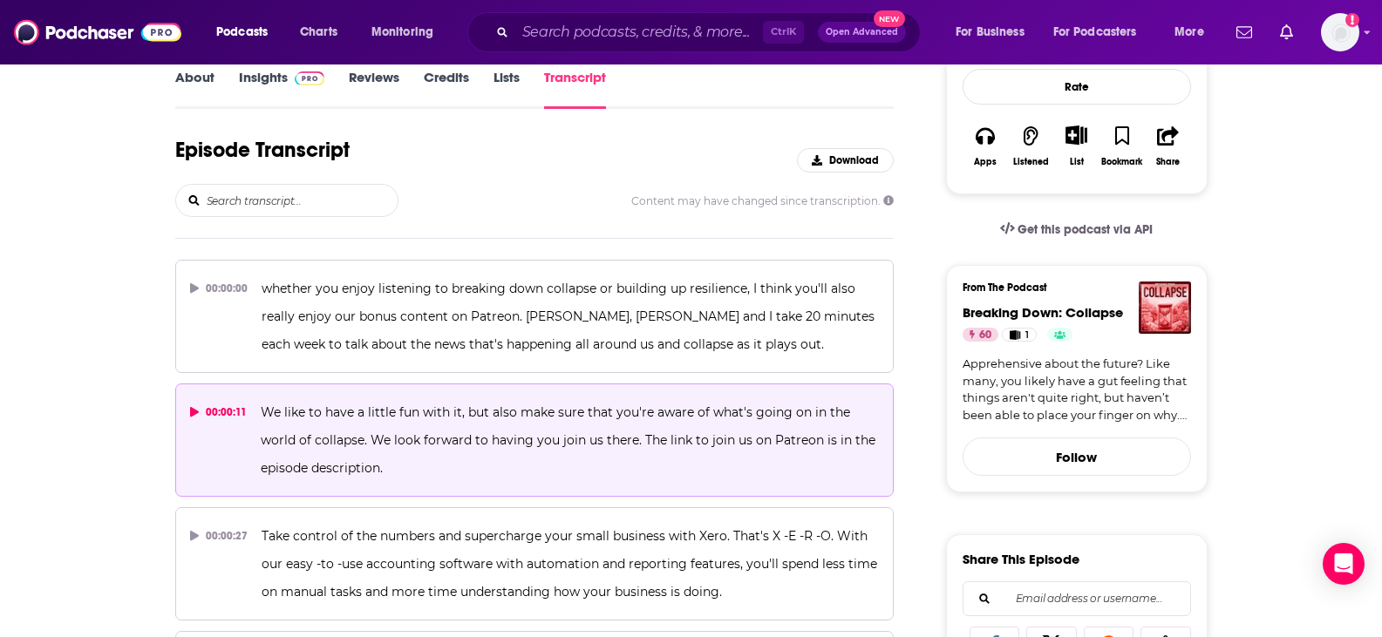
click at [483, 393] on button "00:00:11 We like to have a little fun with it, but also make sure that you're a…" at bounding box center [534, 440] width 719 height 113
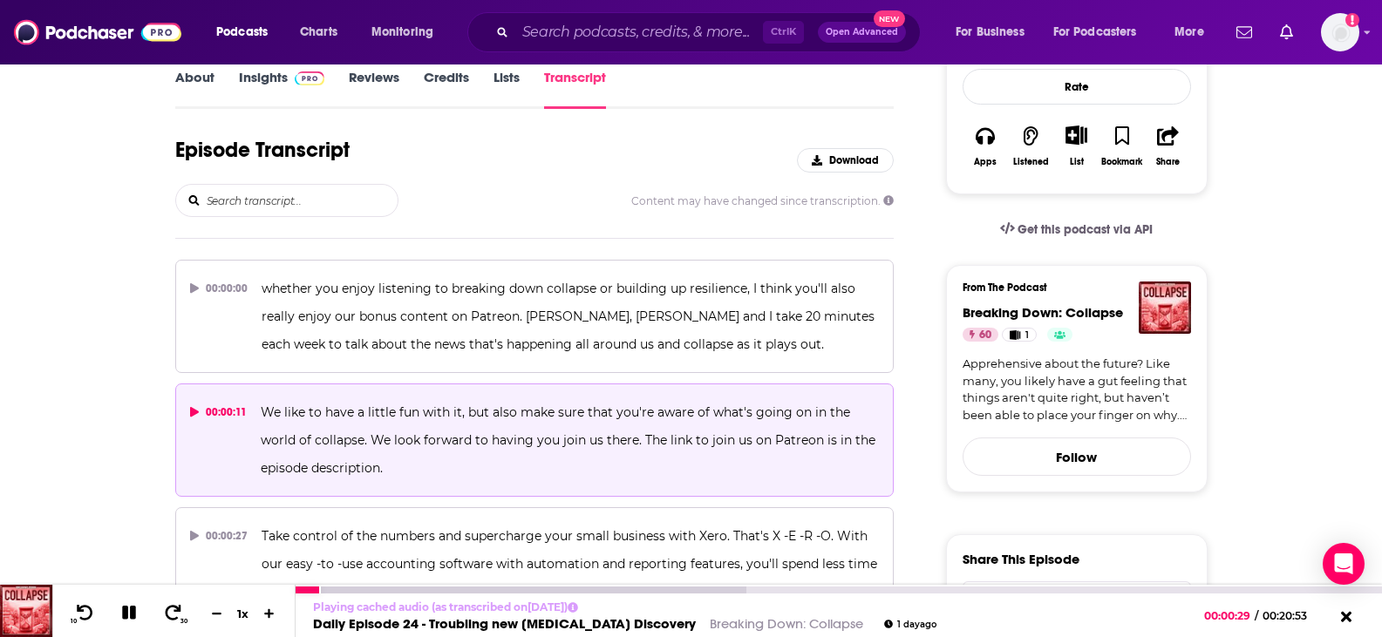
click at [133, 608] on icon at bounding box center [129, 613] width 14 height 14
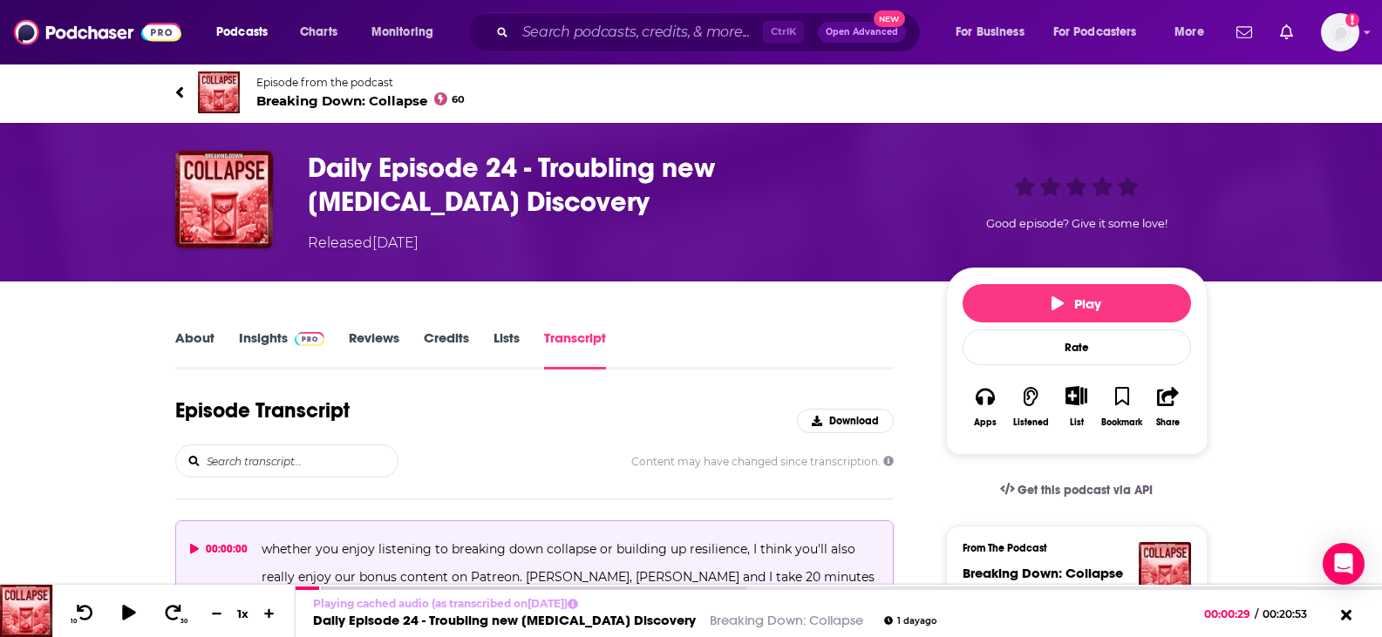
scroll to position [0, 0]
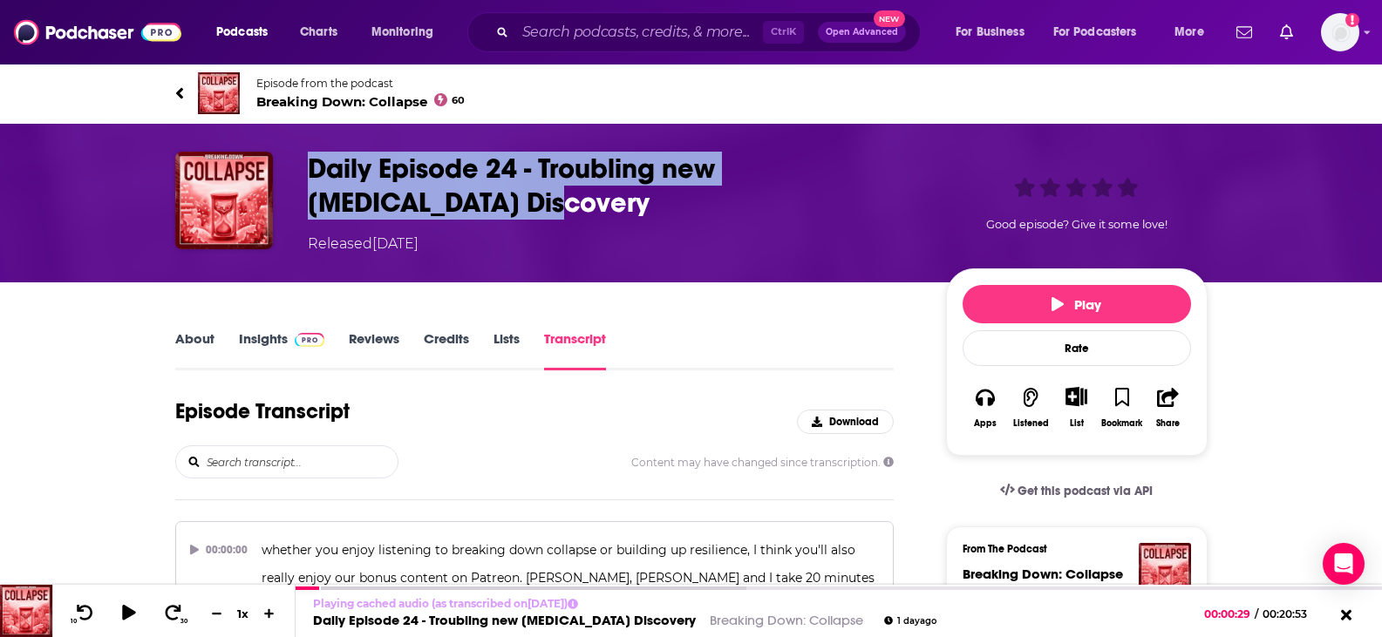
drag, startPoint x: 306, startPoint y: 166, endPoint x: 427, endPoint y: 200, distance: 125.8
click at [427, 200] on div "Daily Episode 24 - Troubling new Bird Flu Discovery Released Thursday, 9th Octo…" at bounding box center [691, 203] width 1032 height 103
copy h3 "Daily Episode 24 - Troubling new Bird Flu Discovery"
click at [205, 337] on link "About" at bounding box center [194, 350] width 39 height 40
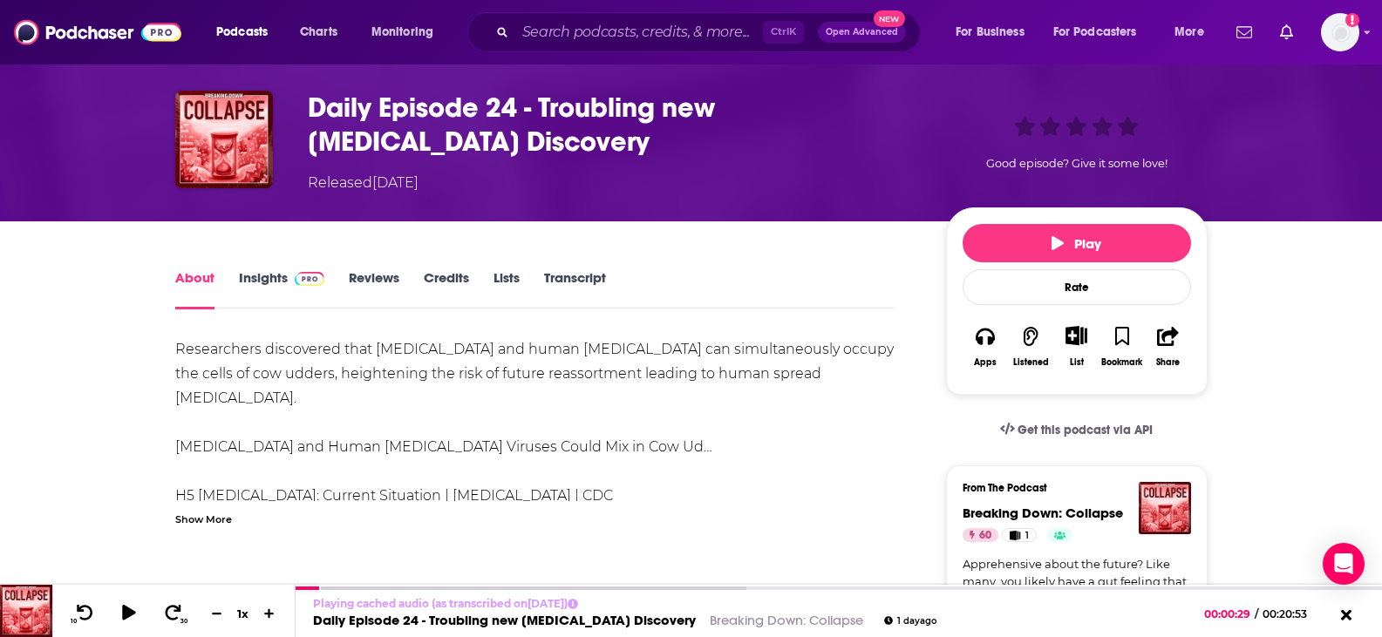
scroll to position [87, 0]
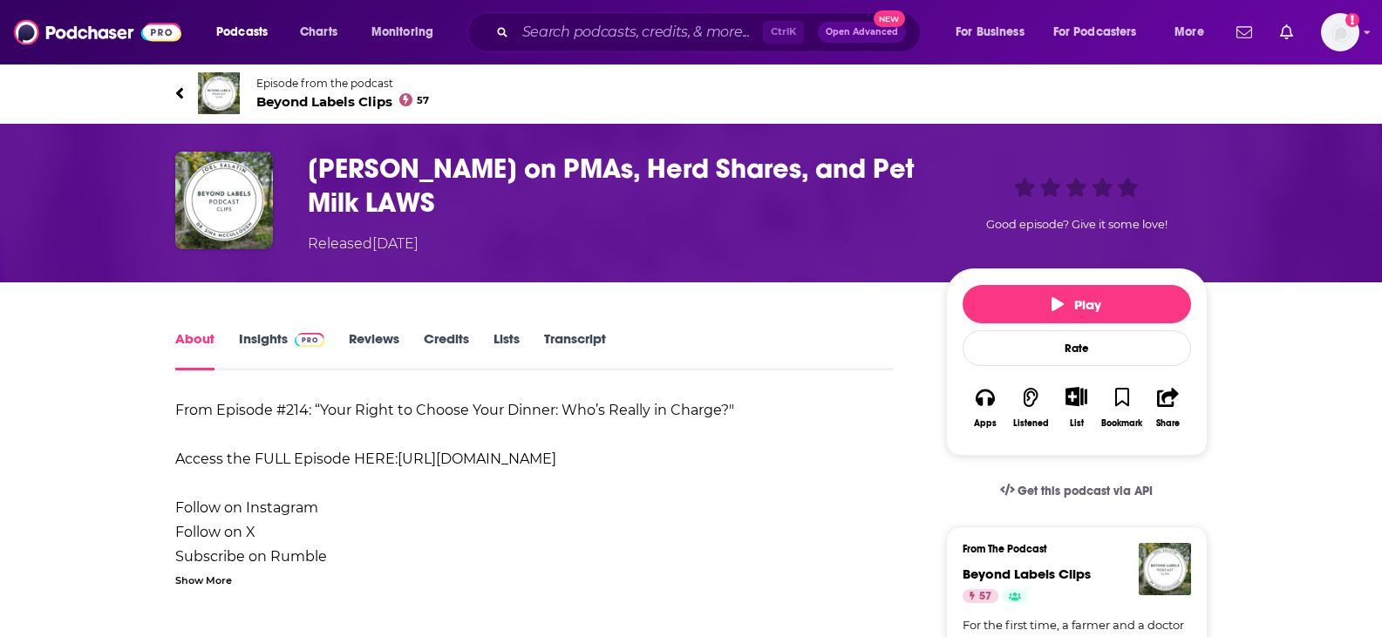
click at [601, 338] on link "Transcript" at bounding box center [575, 350] width 62 height 40
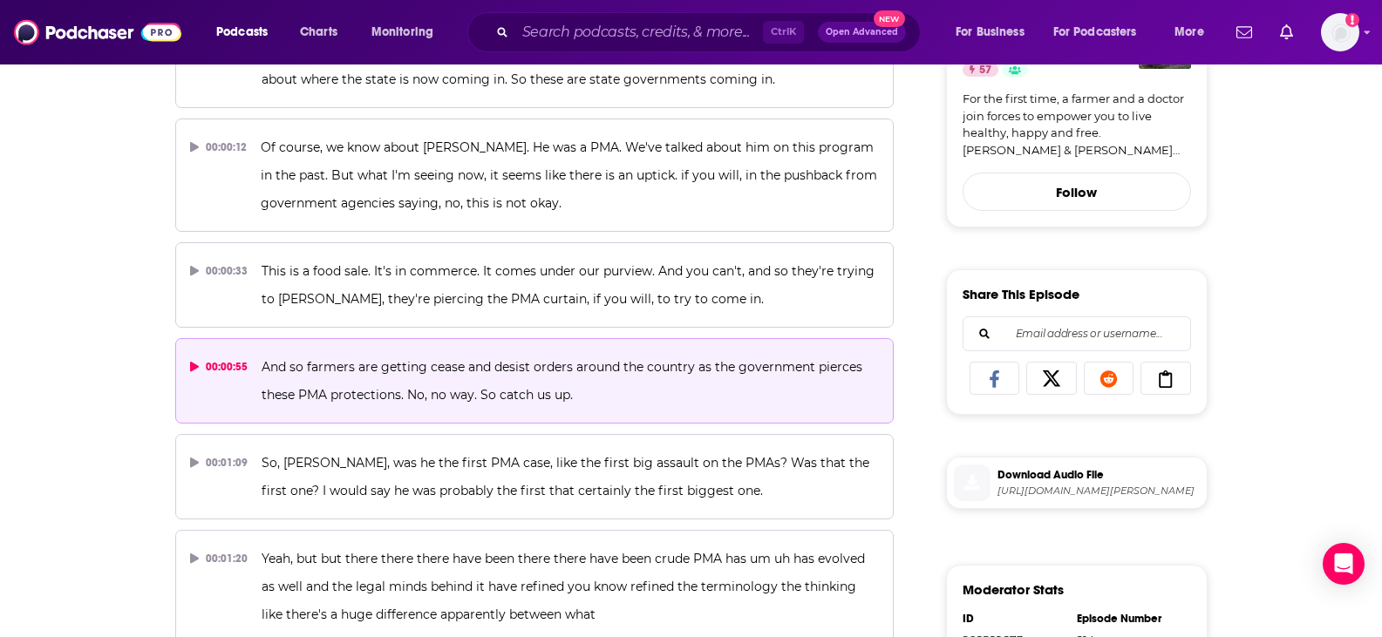
scroll to position [610, 0]
